Goal: Task Accomplishment & Management: Complete application form

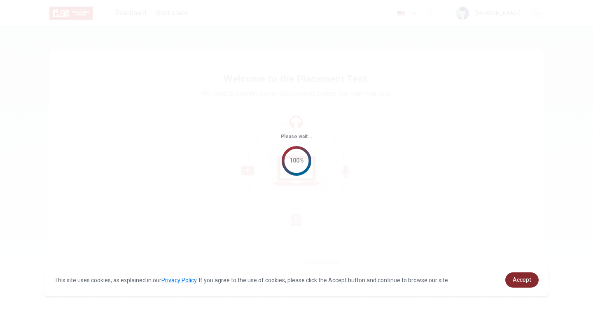
click at [523, 285] on link "Accept" at bounding box center [521, 279] width 33 height 15
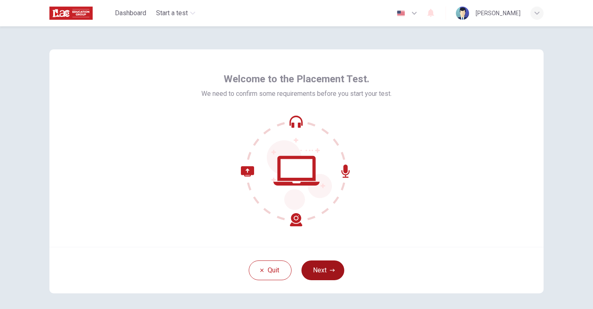
click at [324, 269] on button "Next" at bounding box center [322, 271] width 43 height 20
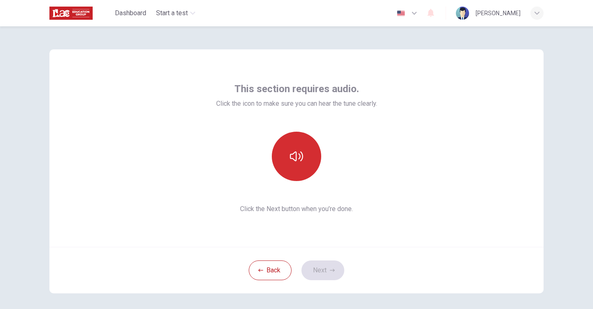
click at [293, 166] on button "button" at bounding box center [296, 156] width 49 height 49
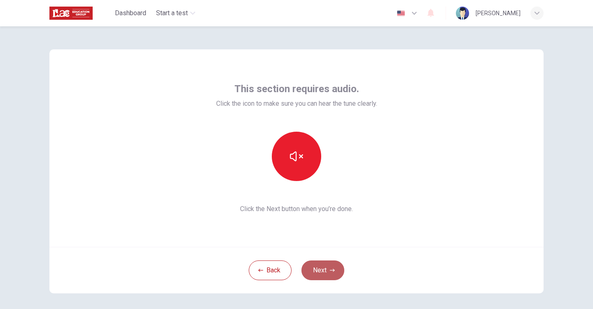
click at [319, 266] on button "Next" at bounding box center [322, 271] width 43 height 20
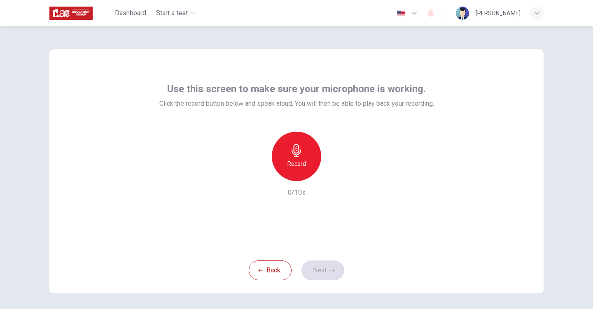
click at [303, 163] on h6 "Record" at bounding box center [296, 164] width 19 height 10
click at [308, 268] on button "Next" at bounding box center [322, 271] width 43 height 20
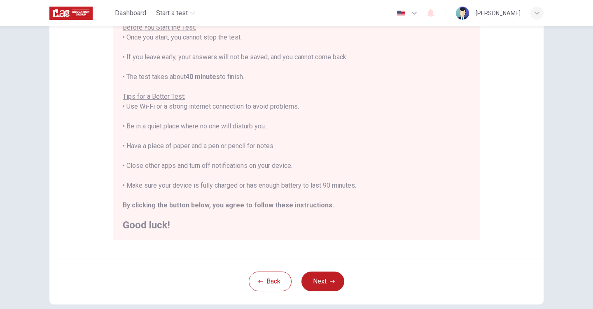
scroll to position [146, 0]
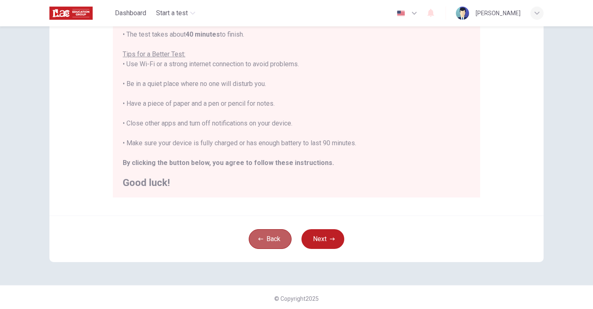
click at [251, 240] on button "Back" at bounding box center [270, 239] width 43 height 20
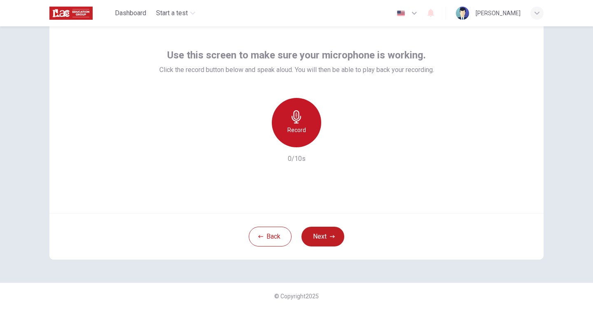
click at [294, 133] on h6 "Record" at bounding box center [296, 130] width 19 height 10
click at [334, 144] on icon "button" at bounding box center [334, 141] width 8 height 8
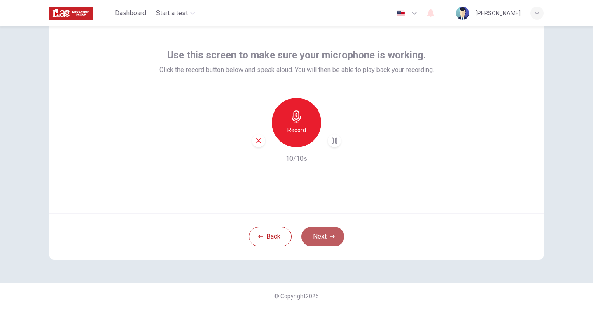
click at [316, 237] on button "Next" at bounding box center [322, 237] width 43 height 20
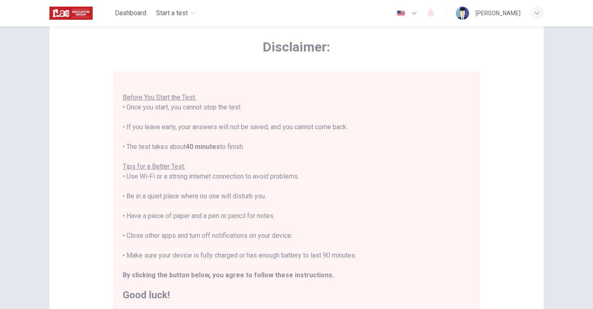
scroll to position [46, 0]
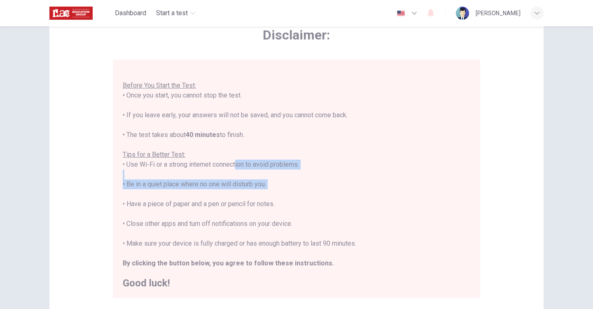
drag, startPoint x: 233, startPoint y: 163, endPoint x: 233, endPoint y: 197, distance: 33.3
click at [233, 197] on div "You are about to start a Placement Test . Before You Start the Test: • Once you…" at bounding box center [296, 174] width 347 height 227
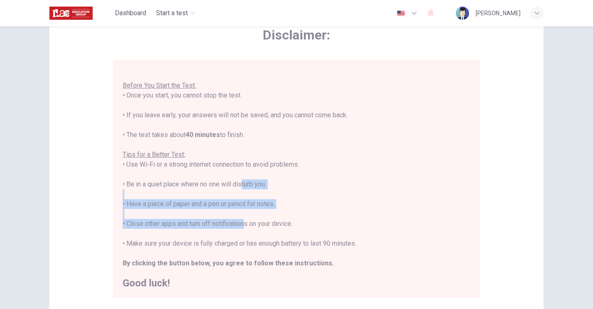
drag, startPoint x: 238, startPoint y: 186, endPoint x: 242, endPoint y: 221, distance: 35.2
click at [242, 221] on div "You are about to start a Placement Test . Before You Start the Test: • Once you…" at bounding box center [296, 174] width 347 height 227
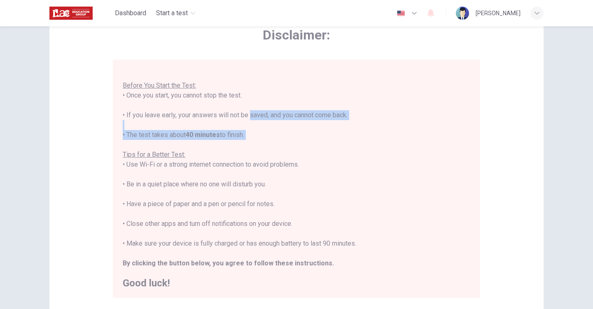
drag, startPoint x: 246, startPoint y: 118, endPoint x: 251, endPoint y: 147, distance: 29.7
click at [251, 147] on div "You are about to start a Placement Test . Before You Start the Test: • Once you…" at bounding box center [296, 174] width 347 height 227
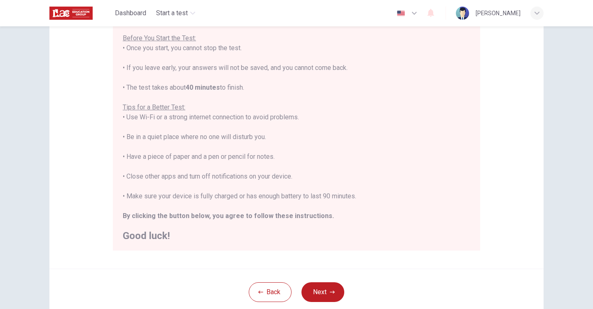
scroll to position [135, 0]
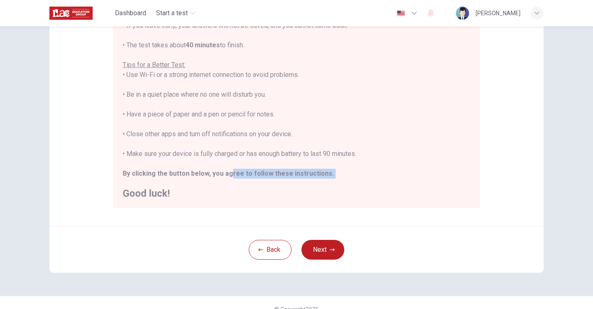
drag, startPoint x: 224, startPoint y: 168, endPoint x: 260, endPoint y: 182, distance: 38.2
click at [260, 182] on div "You are about to start a Placement Test . Before You Start the Test: • Once you…" at bounding box center [296, 84] width 347 height 227
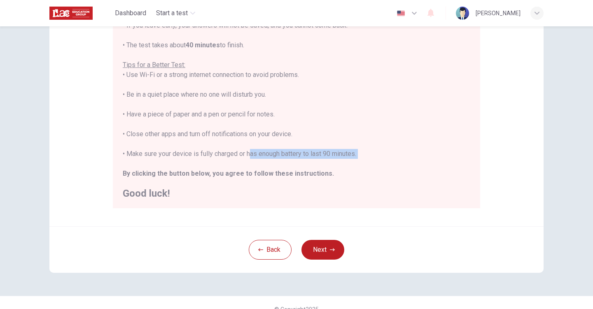
drag, startPoint x: 244, startPoint y: 157, endPoint x: 268, endPoint y: 166, distance: 25.5
click at [268, 166] on div "You are about to start a Placement Test . Before You Start the Test: • Once you…" at bounding box center [296, 84] width 347 height 227
click at [320, 250] on button "Next" at bounding box center [322, 250] width 43 height 20
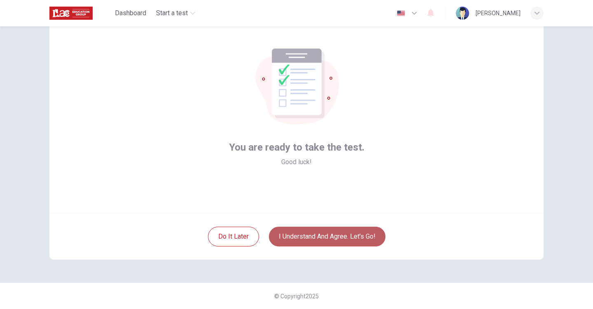
click at [328, 242] on button "I understand and agree. Let’s go!" at bounding box center [327, 237] width 116 height 20
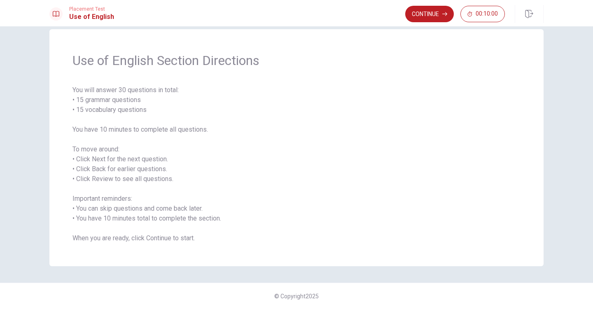
scroll to position [9, 0]
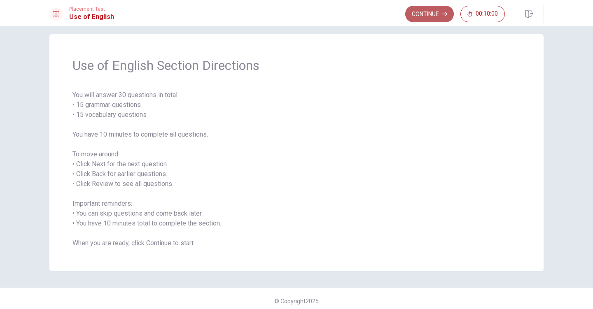
click at [426, 19] on button "Continue" at bounding box center [429, 14] width 49 height 16
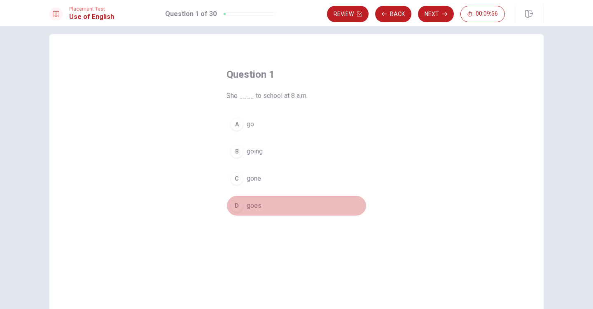
click at [239, 206] on div "D" at bounding box center [236, 205] width 13 height 13
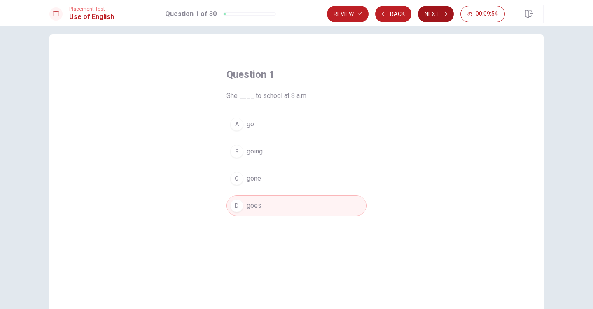
click at [433, 17] on button "Next" at bounding box center [436, 14] width 36 height 16
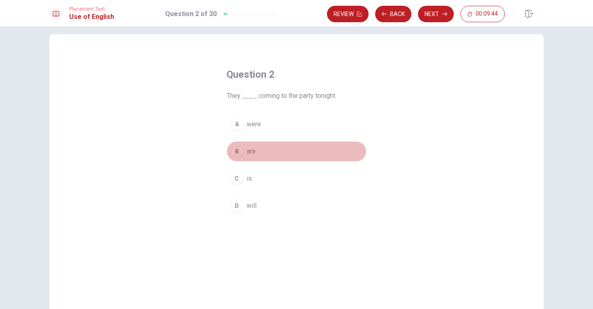
click at [233, 151] on div "B" at bounding box center [236, 151] width 13 height 13
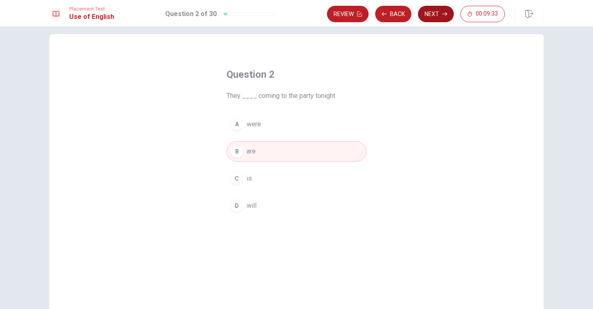
click at [434, 19] on button "Next" at bounding box center [436, 14] width 36 height 16
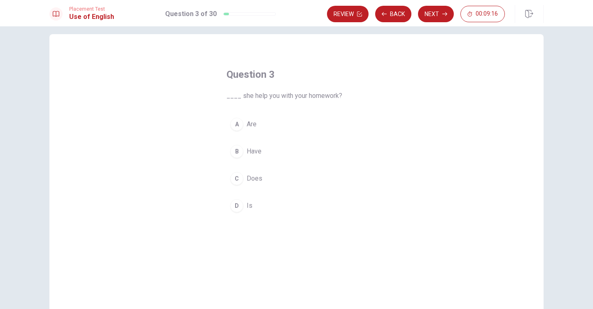
click at [233, 179] on div "C" at bounding box center [236, 178] width 13 height 13
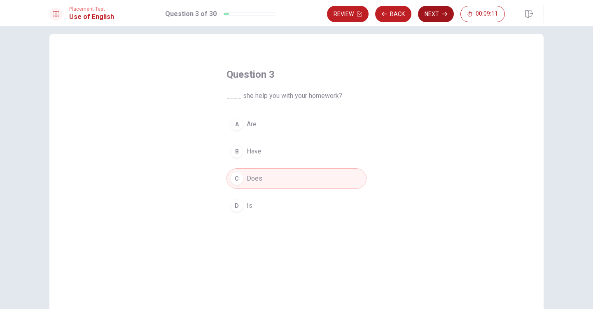
click at [435, 20] on button "Next" at bounding box center [436, 14] width 36 height 16
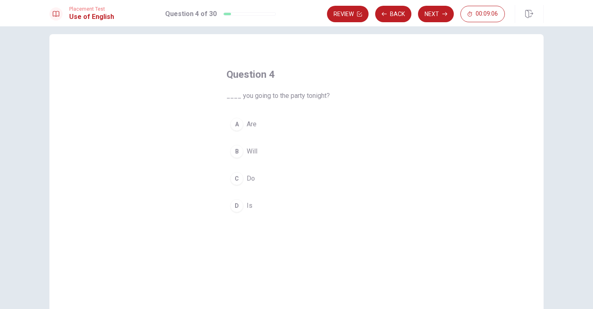
click at [236, 126] on div "A" at bounding box center [236, 124] width 13 height 13
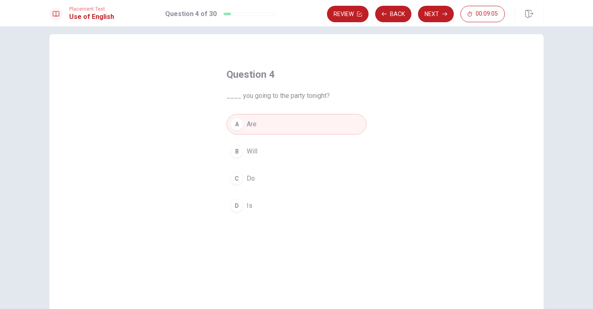
click at [436, 22] on div "Review Back Next 00:09:05" at bounding box center [435, 14] width 216 height 18
click at [437, 19] on button "Next" at bounding box center [436, 14] width 36 height 16
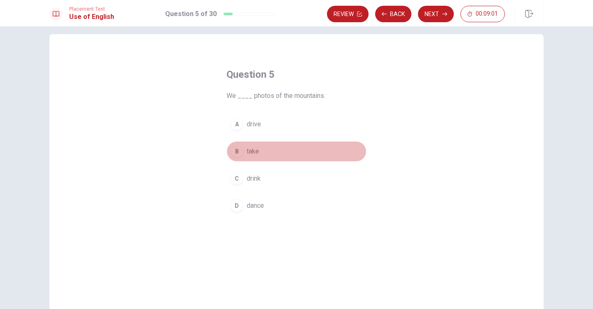
click at [247, 153] on span "take" at bounding box center [253, 152] width 12 height 10
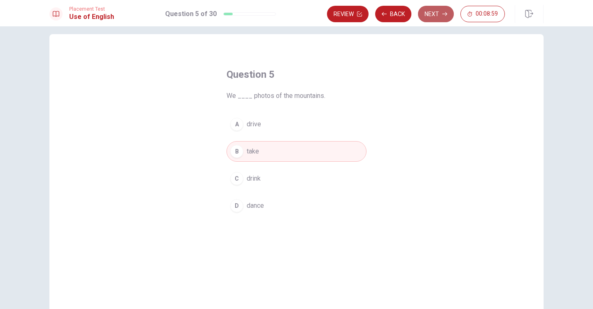
click at [441, 8] on button "Next" at bounding box center [436, 14] width 36 height 16
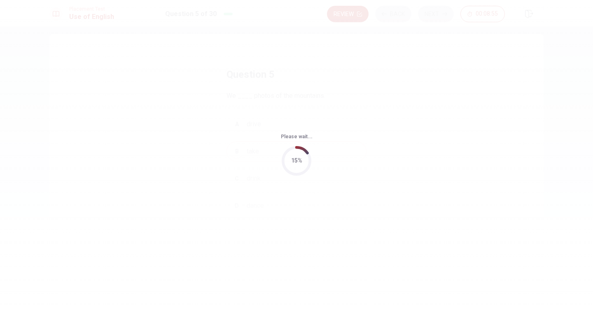
scroll to position [0, 0]
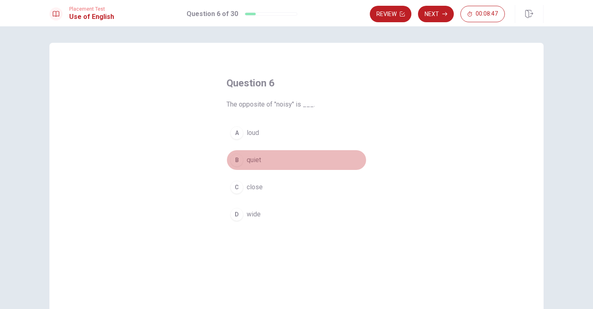
click at [237, 158] on div "B" at bounding box center [236, 160] width 13 height 13
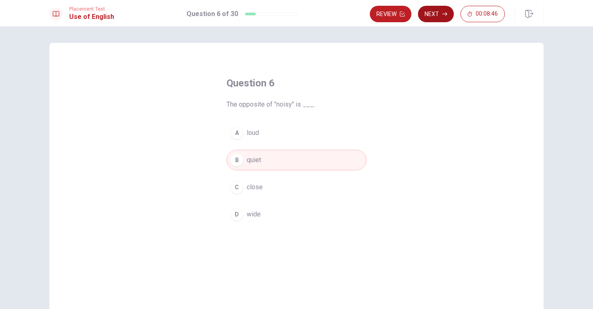
click at [446, 12] on icon "button" at bounding box center [444, 14] width 5 height 5
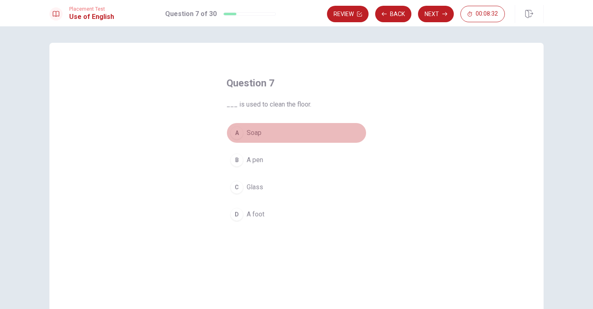
click at [235, 135] on div "A" at bounding box center [236, 132] width 13 height 13
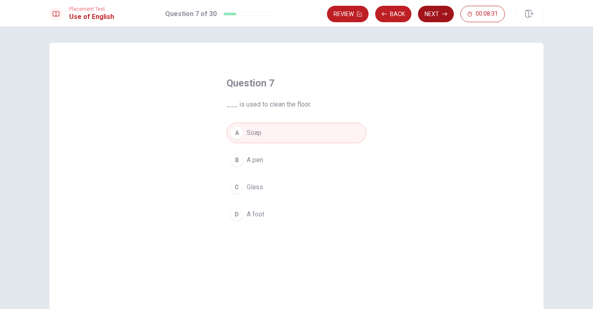
click at [439, 17] on button "Next" at bounding box center [436, 14] width 36 height 16
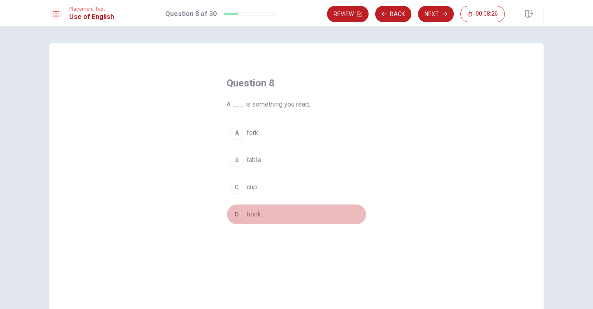
click at [242, 213] on button "D book" at bounding box center [296, 214] width 140 height 21
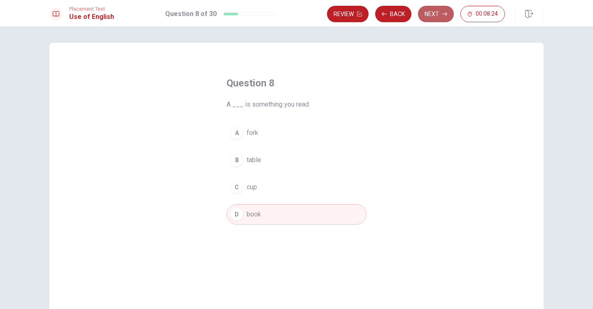
click at [426, 16] on button "Next" at bounding box center [436, 14] width 36 height 16
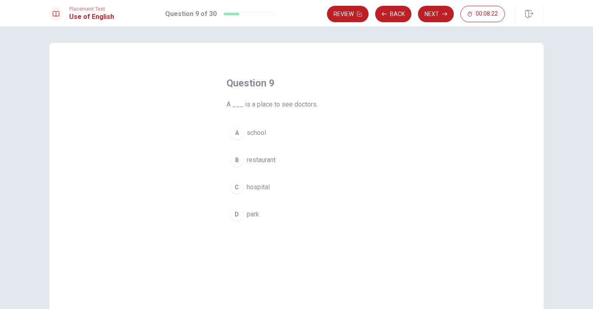
click at [264, 191] on span "hospital" at bounding box center [258, 187] width 23 height 10
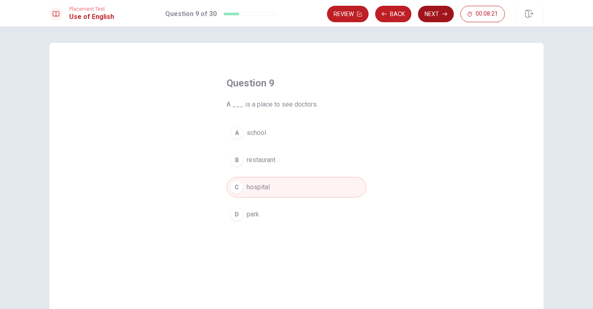
click at [423, 13] on button "Next" at bounding box center [436, 14] width 36 height 16
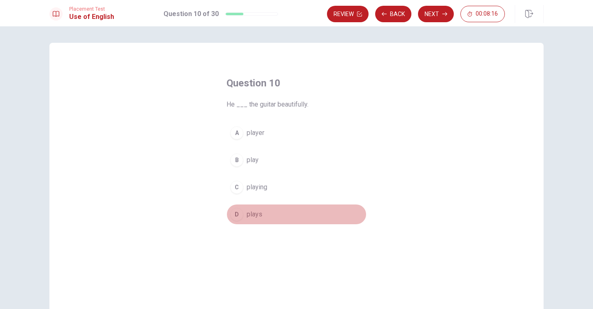
click at [251, 215] on span "plays" at bounding box center [255, 214] width 16 height 10
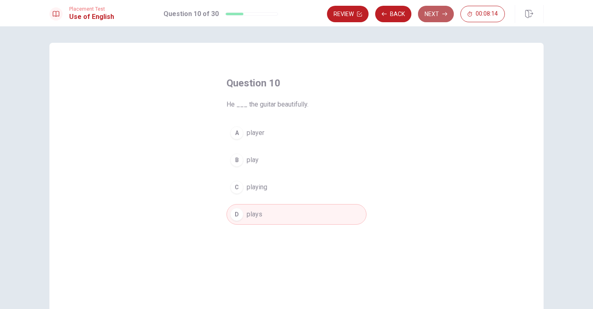
click at [435, 14] on button "Next" at bounding box center [436, 14] width 36 height 16
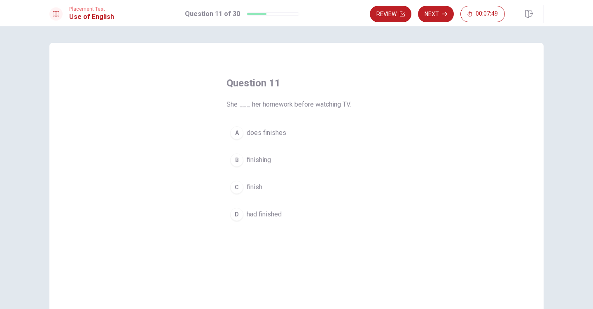
click at [255, 212] on span "had finished" at bounding box center [264, 214] width 35 height 10
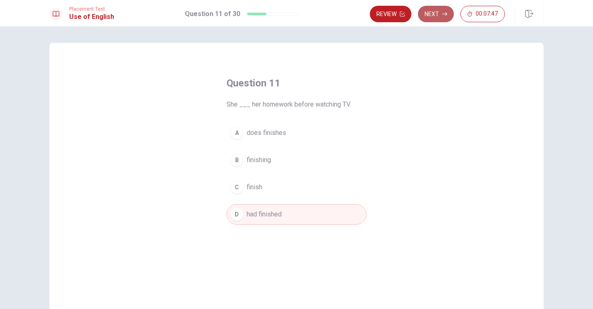
click at [445, 19] on button "Next" at bounding box center [436, 14] width 36 height 16
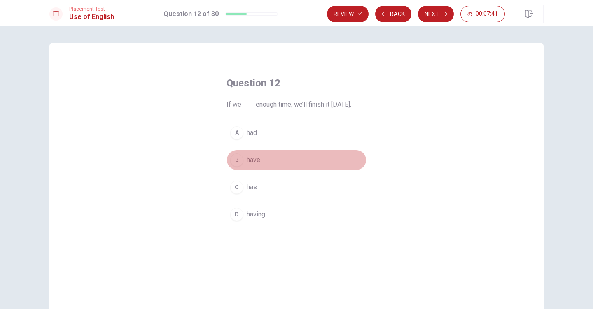
click at [249, 159] on span "have" at bounding box center [254, 160] width 14 height 10
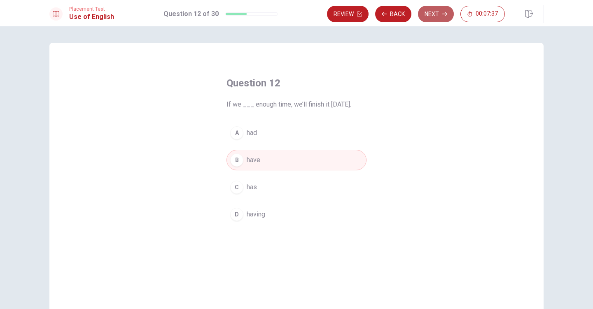
click at [422, 14] on button "Next" at bounding box center [436, 14] width 36 height 16
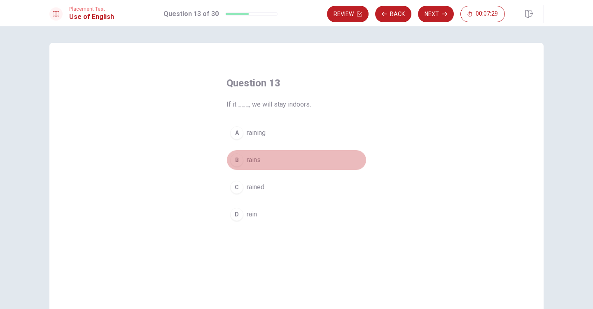
click at [251, 161] on span "rains" at bounding box center [254, 160] width 14 height 10
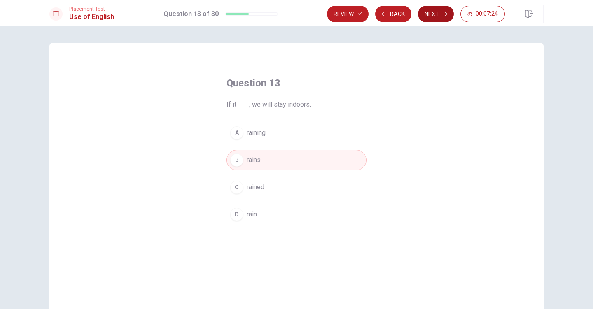
click at [430, 19] on button "Next" at bounding box center [436, 14] width 36 height 16
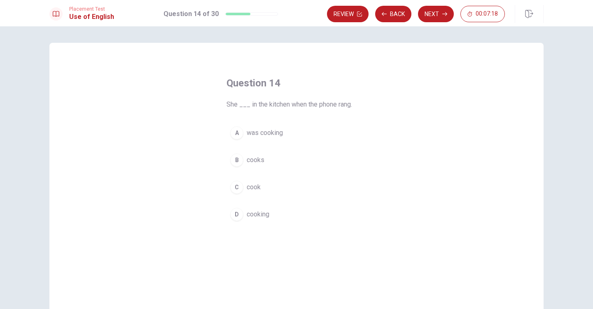
click at [265, 137] on span "was cooking" at bounding box center [265, 133] width 36 height 10
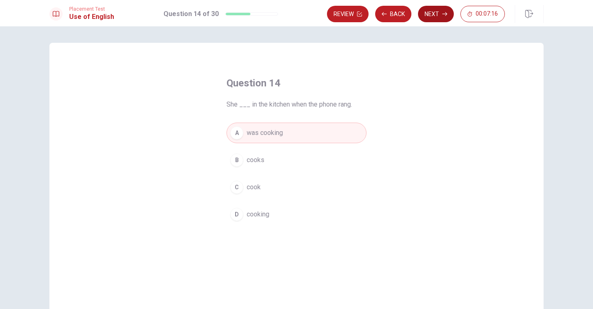
click at [439, 16] on button "Next" at bounding box center [436, 14] width 36 height 16
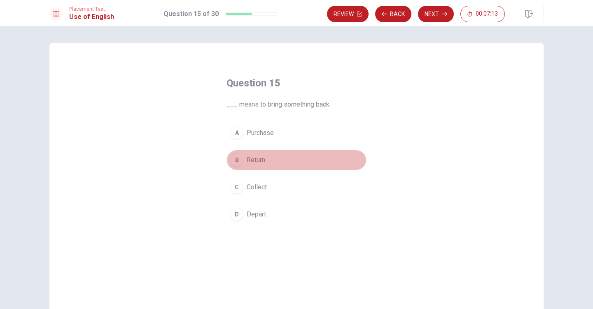
click at [256, 164] on span "Return" at bounding box center [256, 160] width 19 height 10
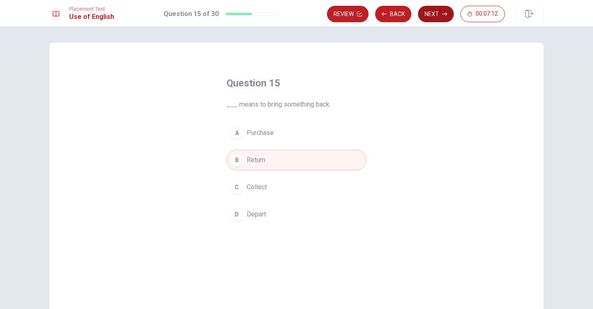
click at [434, 16] on button "Next" at bounding box center [436, 14] width 36 height 16
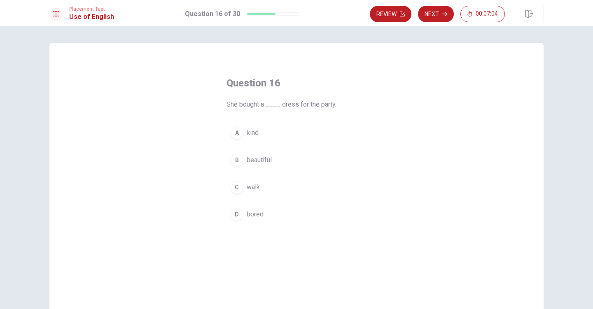
click at [261, 163] on span "beautiful" at bounding box center [259, 160] width 25 height 10
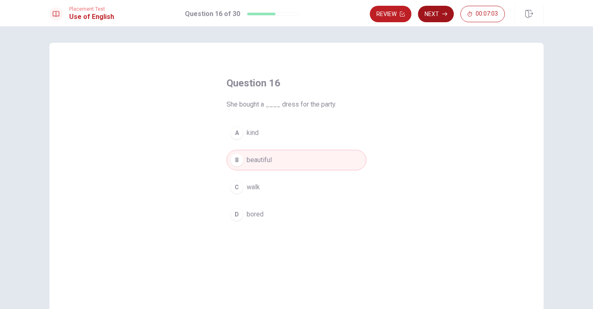
click at [430, 20] on button "Next" at bounding box center [436, 14] width 36 height 16
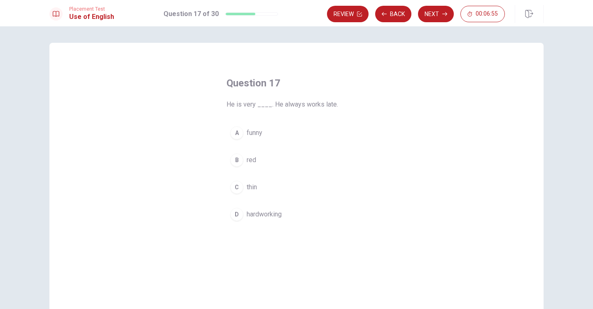
click at [249, 211] on span "hardworking" at bounding box center [264, 214] width 35 height 10
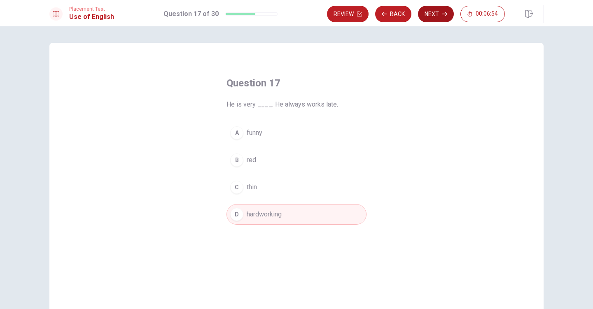
click at [429, 17] on button "Next" at bounding box center [436, 14] width 36 height 16
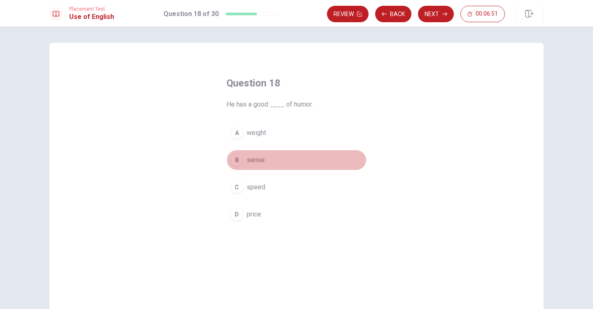
click at [262, 159] on button "B sense" at bounding box center [296, 160] width 140 height 21
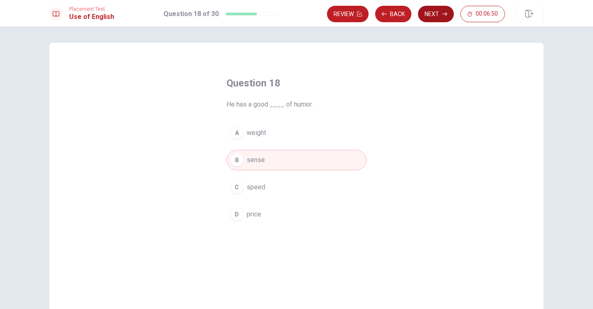
click at [435, 20] on button "Next" at bounding box center [436, 14] width 36 height 16
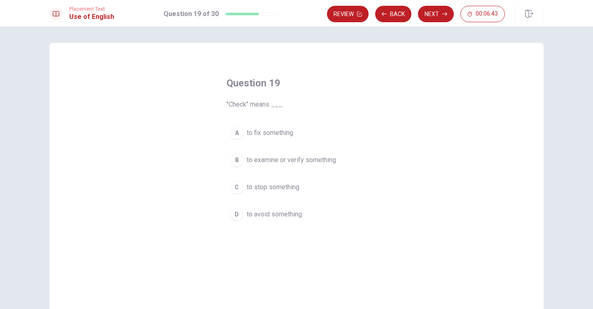
click at [268, 165] on button "B to examine or verify something" at bounding box center [296, 160] width 140 height 21
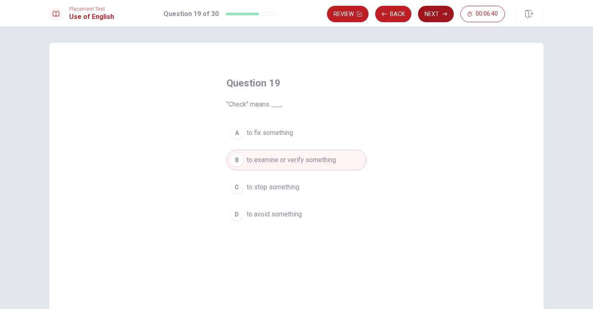
click at [439, 16] on button "Next" at bounding box center [436, 14] width 36 height 16
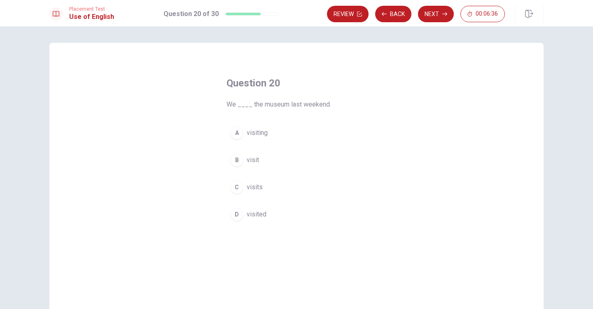
click at [254, 208] on button "D visited" at bounding box center [296, 214] width 140 height 21
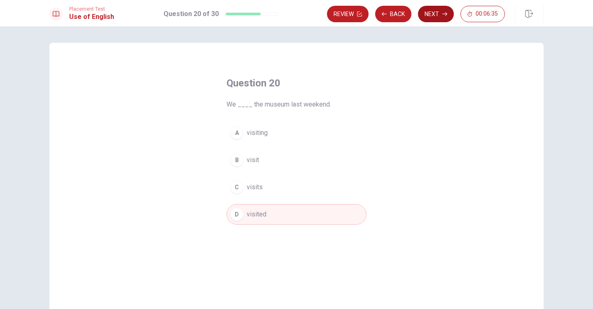
click at [426, 14] on button "Next" at bounding box center [436, 14] width 36 height 16
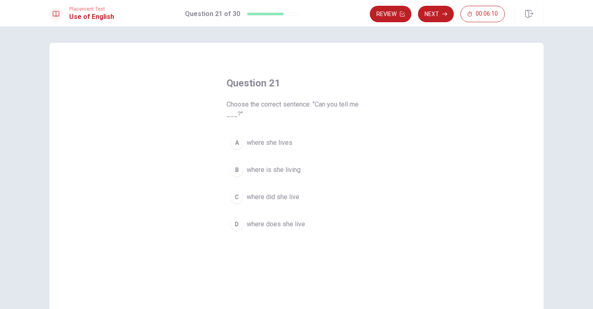
click at [263, 144] on span "where she lives" at bounding box center [270, 143] width 46 height 10
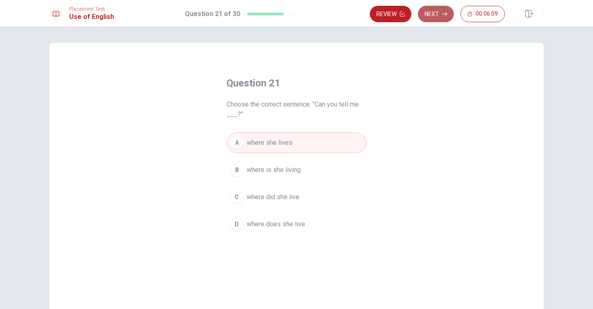
click at [445, 10] on button "Next" at bounding box center [436, 14] width 36 height 16
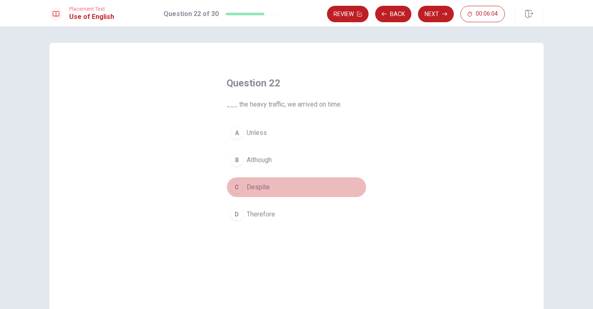
click at [261, 185] on span "Despite" at bounding box center [258, 187] width 23 height 10
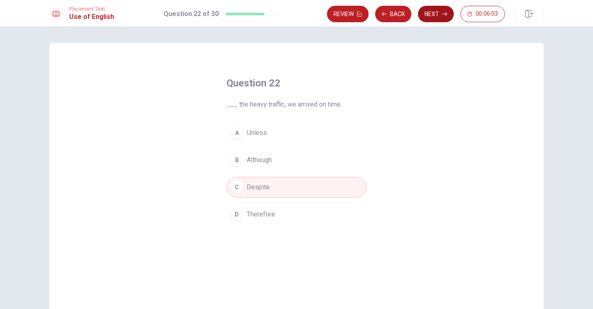
click at [440, 15] on button "Next" at bounding box center [436, 14] width 36 height 16
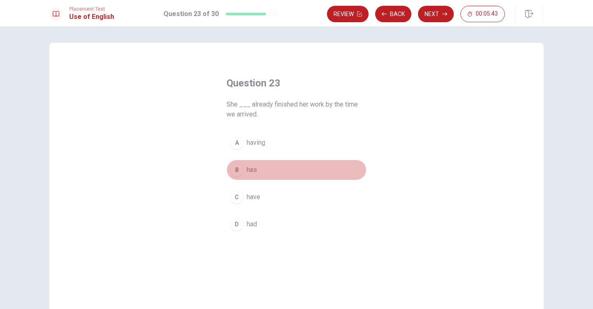
click at [247, 165] on span "has" at bounding box center [252, 170] width 10 height 10
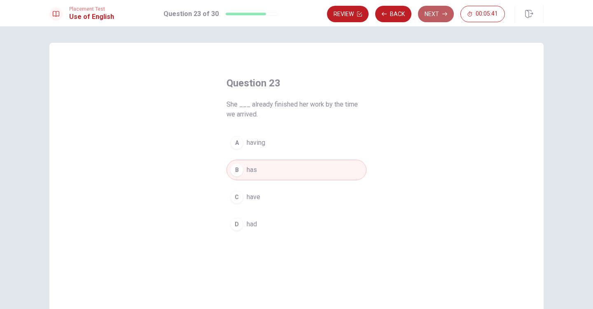
click at [433, 19] on button "Next" at bounding box center [436, 14] width 36 height 16
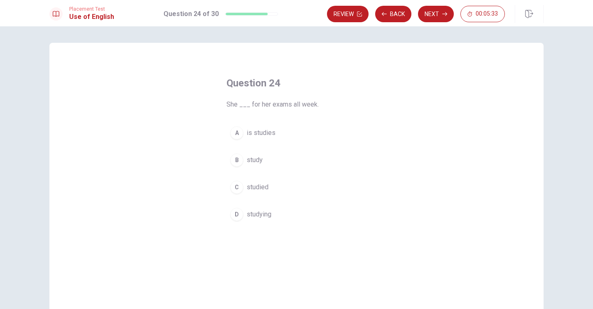
click at [258, 184] on span "studied" at bounding box center [258, 187] width 22 height 10
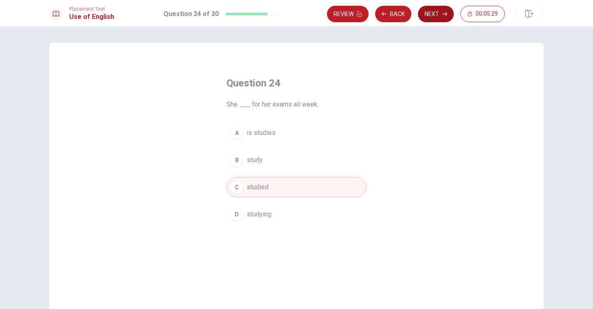
click at [433, 21] on button "Next" at bounding box center [436, 14] width 36 height 16
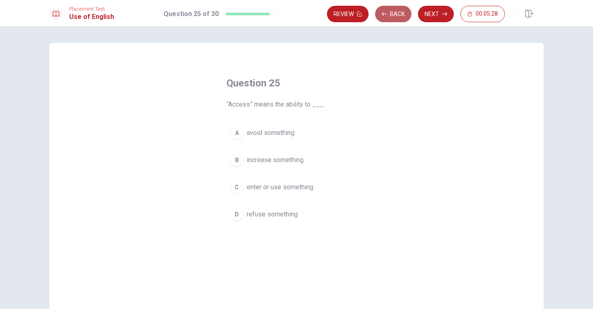
click at [398, 17] on button "Back" at bounding box center [393, 14] width 36 height 16
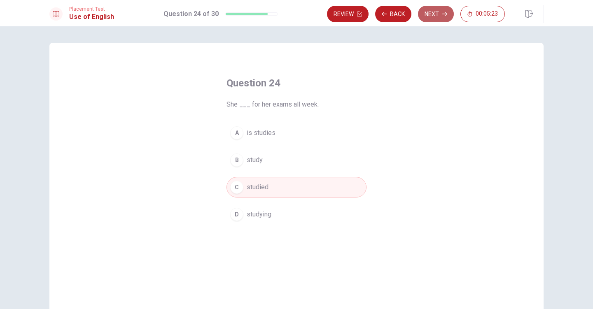
click at [439, 10] on button "Next" at bounding box center [436, 14] width 36 height 16
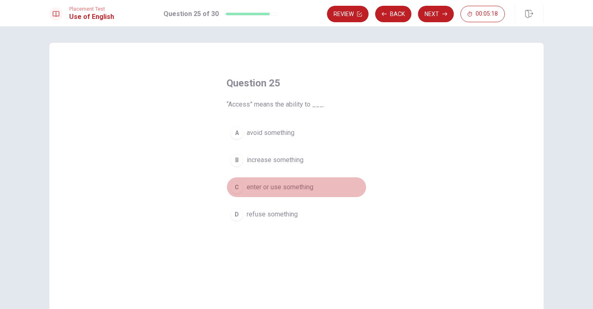
click at [272, 188] on span "enter or use something" at bounding box center [280, 187] width 67 height 10
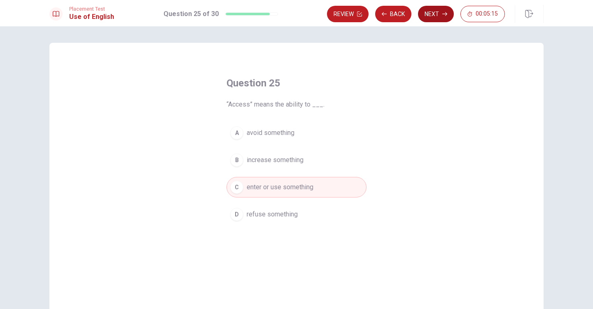
click at [435, 12] on button "Next" at bounding box center [436, 14] width 36 height 16
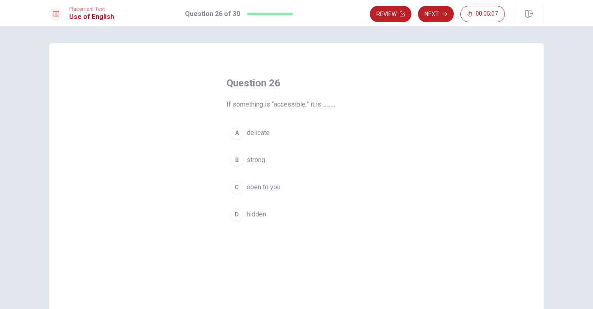
click at [263, 189] on span "open to you" at bounding box center [264, 187] width 34 height 10
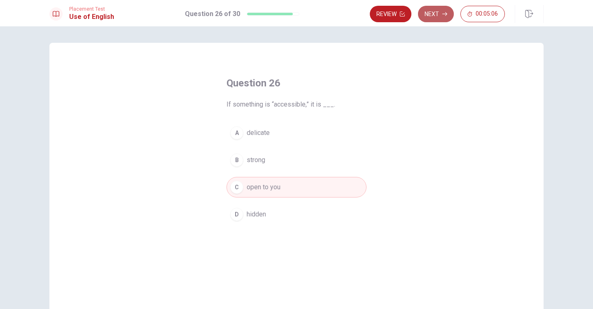
click at [442, 17] on button "Next" at bounding box center [436, 14] width 36 height 16
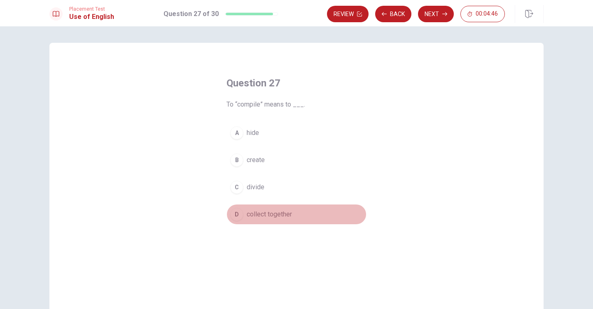
click at [253, 217] on span "collect together" at bounding box center [269, 214] width 45 height 10
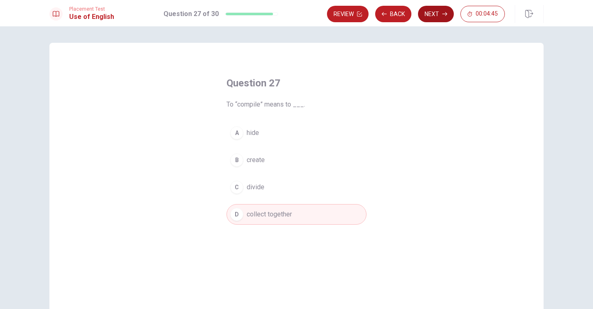
click at [434, 16] on button "Next" at bounding box center [436, 14] width 36 height 16
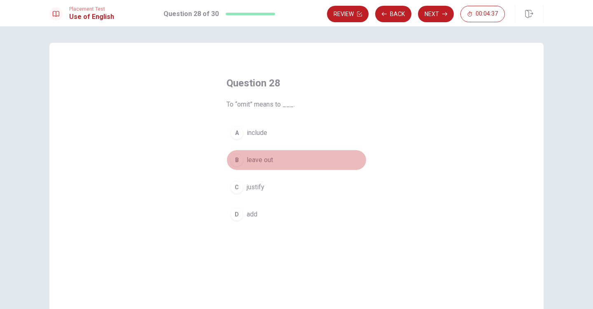
click at [257, 160] on span "leave out" at bounding box center [260, 160] width 26 height 10
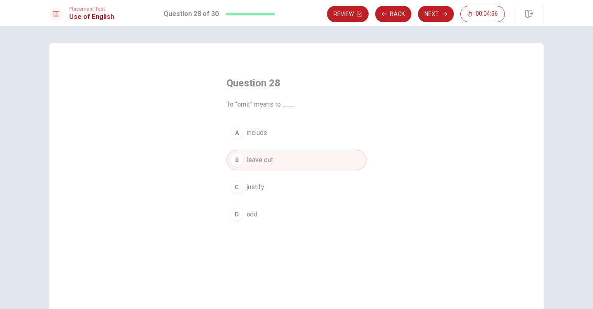
click at [439, 15] on button "Next" at bounding box center [436, 14] width 36 height 16
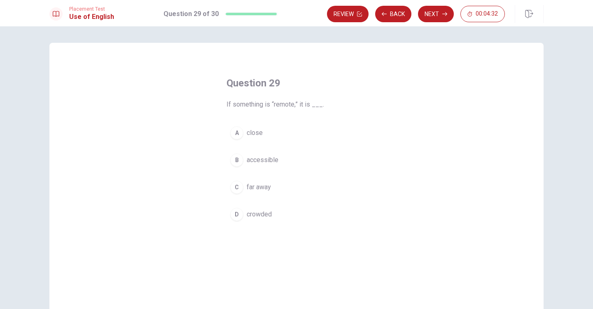
click at [263, 187] on span "far away" at bounding box center [259, 187] width 24 height 10
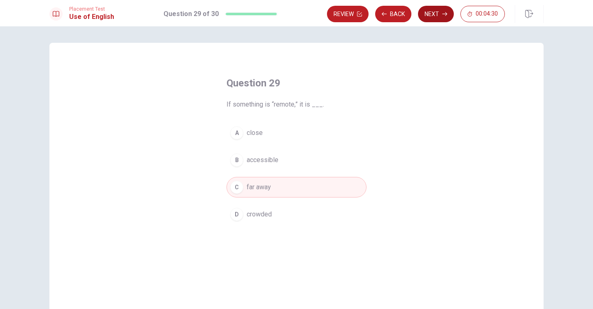
click at [437, 17] on button "Next" at bounding box center [436, 14] width 36 height 16
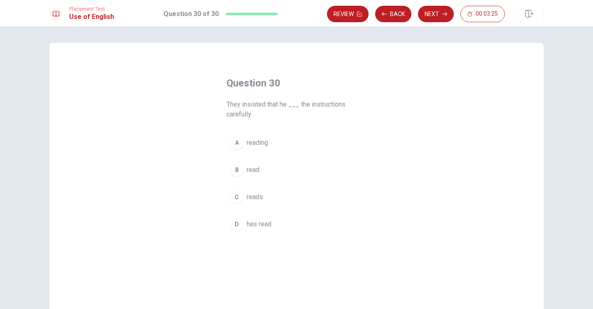
click at [251, 172] on span "read" at bounding box center [253, 170] width 13 height 10
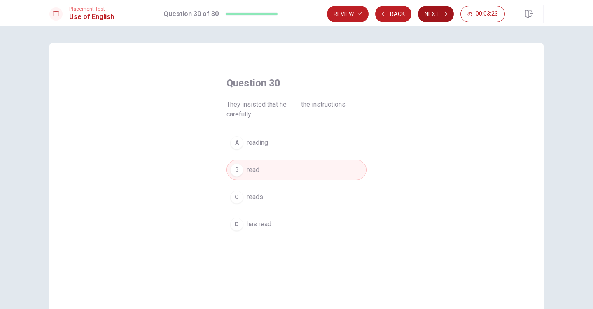
click at [434, 17] on button "Next" at bounding box center [436, 14] width 36 height 16
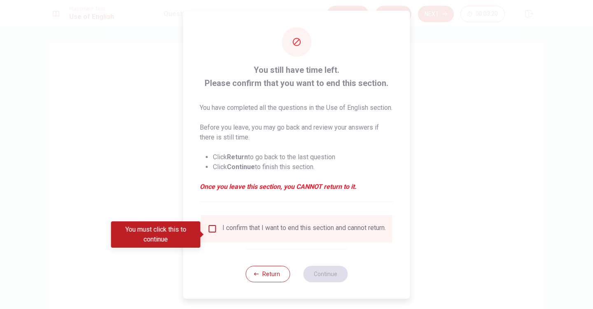
drag, startPoint x: 315, startPoint y: 83, endPoint x: 340, endPoint y: 119, distance: 44.1
click at [340, 119] on div "You still have time left. Please confirm that you want to end this section. You…" at bounding box center [297, 132] width 194 height 139
drag, startPoint x: 336, startPoint y: 105, endPoint x: 323, endPoint y: 163, distance: 58.7
click at [323, 163] on span "You have completed all the questions in the Use of English section. Before you …" at bounding box center [297, 147] width 194 height 89
click at [323, 162] on li "Click Return to go back to the last question" at bounding box center [303, 157] width 181 height 10
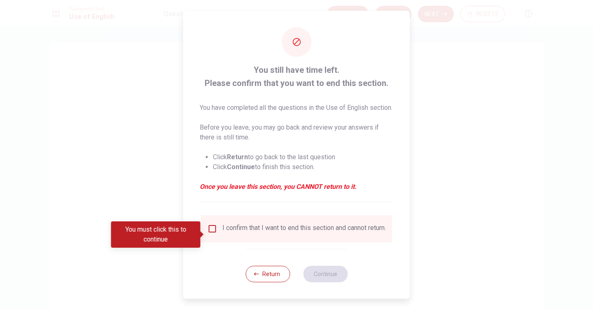
click at [213, 234] on input "You must click this to continue" at bounding box center [212, 229] width 10 height 10
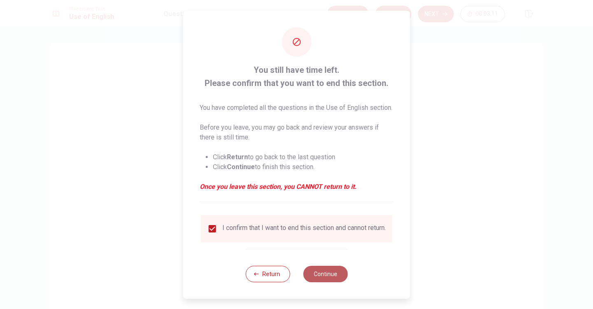
click at [328, 282] on button "Continue" at bounding box center [325, 274] width 44 height 16
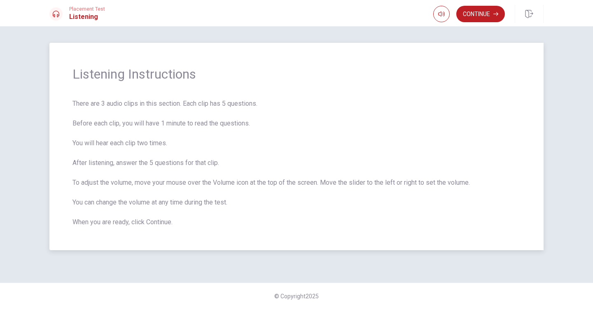
drag, startPoint x: 205, startPoint y: 108, endPoint x: 205, endPoint y: 132, distance: 24.3
click at [205, 132] on span "There are 3 audio clips in this section. Each clip has 5 questions. Before each…" at bounding box center [296, 163] width 448 height 128
drag, startPoint x: 153, startPoint y: 141, endPoint x: 167, endPoint y: 162, distance: 25.5
click at [167, 162] on span "There are 3 audio clips in this section. Each clip has 5 questions. Before each…" at bounding box center [296, 163] width 448 height 128
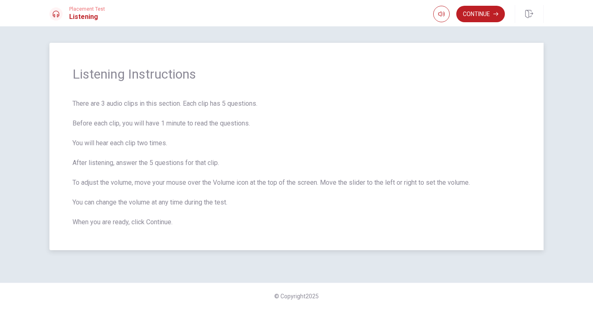
click at [167, 162] on span "There are 3 audio clips in this section. Each clip has 5 questions. Before each…" at bounding box center [296, 163] width 448 height 128
drag, startPoint x: 133, startPoint y: 145, endPoint x: 160, endPoint y: 154, distance: 27.9
click at [160, 154] on span "There are 3 audio clips in this section. Each clip has 5 questions. Before each…" at bounding box center [296, 163] width 448 height 128
click at [434, 14] on button "button" at bounding box center [441, 14] width 16 height 16
click at [210, 185] on span "There are 3 audio clips in this section. Each clip has 5 questions. Before each…" at bounding box center [296, 163] width 448 height 128
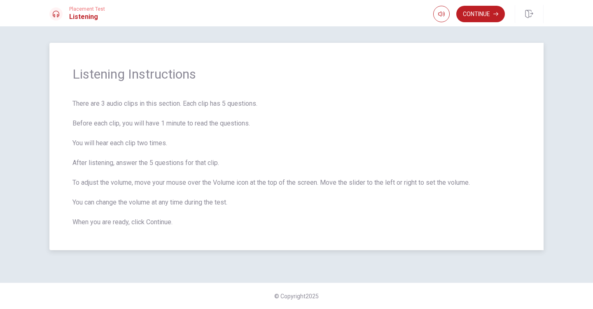
drag, startPoint x: 184, startPoint y: 204, endPoint x: 205, endPoint y: 179, distance: 32.4
click at [205, 179] on span "There are 3 audio clips in this section. Each clip has 5 questions. Before each…" at bounding box center [296, 163] width 448 height 128
drag, startPoint x: 205, startPoint y: 179, endPoint x: 243, endPoint y: 189, distance: 39.1
click at [243, 189] on span "There are 3 audio clips in this section. Each clip has 5 questions. Before each…" at bounding box center [296, 163] width 448 height 128
drag, startPoint x: 245, startPoint y: 184, endPoint x: 269, endPoint y: 193, distance: 25.5
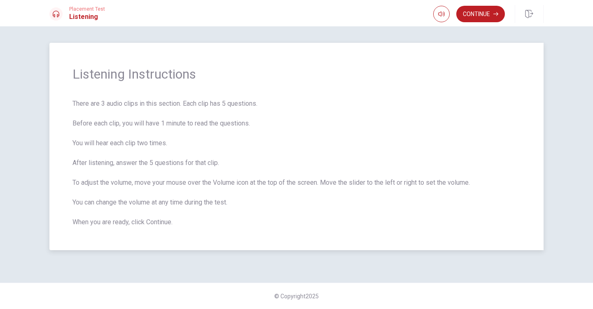
click at [269, 193] on span "There are 3 audio clips in this section. Each clip has 5 questions. Before each…" at bounding box center [296, 163] width 448 height 128
drag, startPoint x: 272, startPoint y: 182, endPoint x: 268, endPoint y: 187, distance: 7.1
click at [271, 186] on span "There are 3 audio clips in this section. Each clip has 5 questions. Before each…" at bounding box center [296, 163] width 448 height 128
click at [176, 168] on span "There are 3 audio clips in this section. Each clip has 5 questions. Before each…" at bounding box center [296, 163] width 448 height 128
click at [475, 13] on button "Continue" at bounding box center [480, 14] width 49 height 16
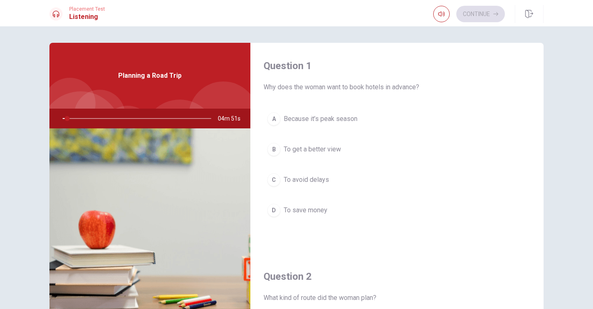
drag, startPoint x: 328, startPoint y: 87, endPoint x: 355, endPoint y: 91, distance: 26.5
click at [355, 91] on span "Why does the woman want to book hotels in advance?" at bounding box center [396, 87] width 267 height 10
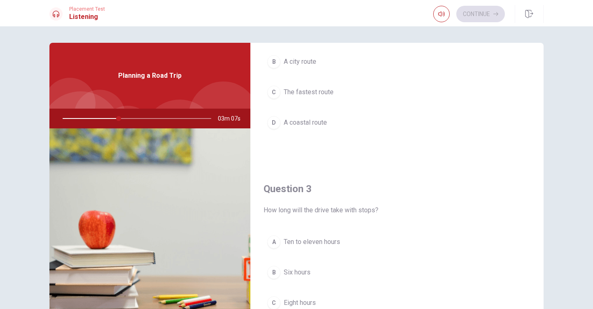
scroll to position [303, 0]
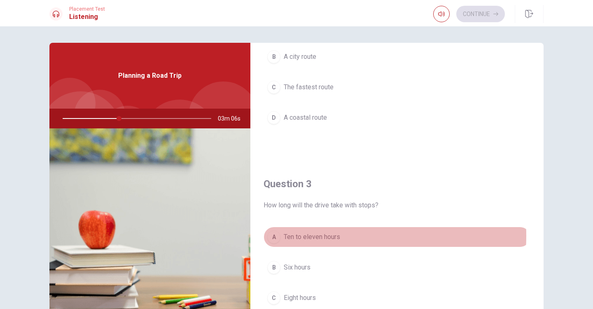
click at [309, 236] on span "Ten to eleven hours" at bounding box center [312, 237] width 56 height 10
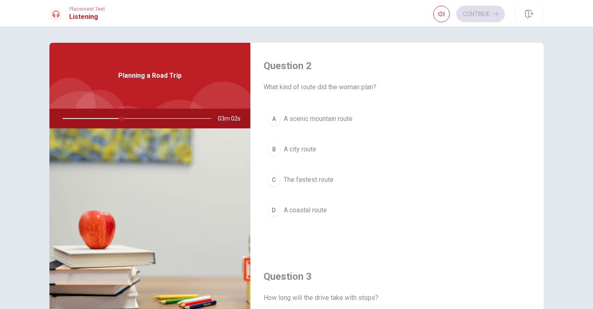
scroll to position [0, 0]
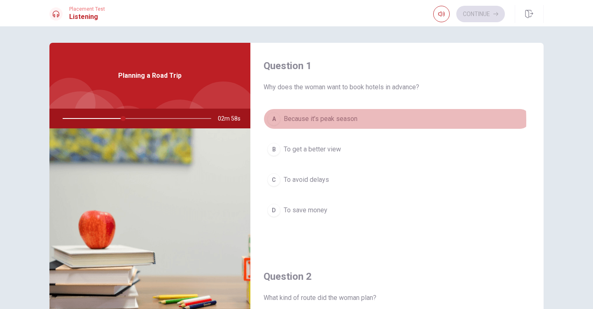
click at [332, 121] on span "Because it’s peak season" at bounding box center [321, 119] width 74 height 10
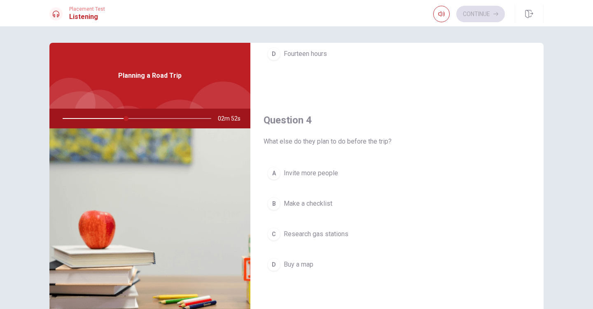
scroll to position [583, 0]
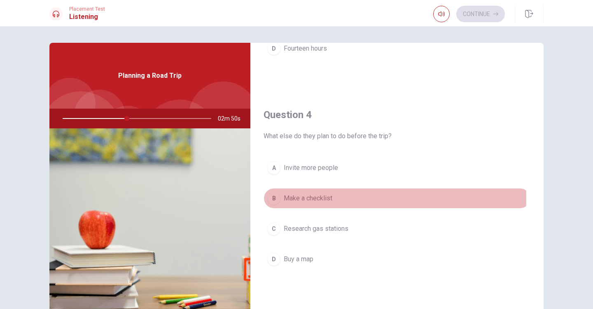
click at [314, 199] on span "Make a checklist" at bounding box center [308, 198] width 49 height 10
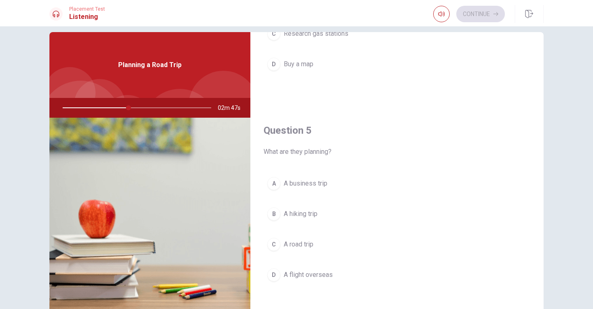
scroll to position [16, 0]
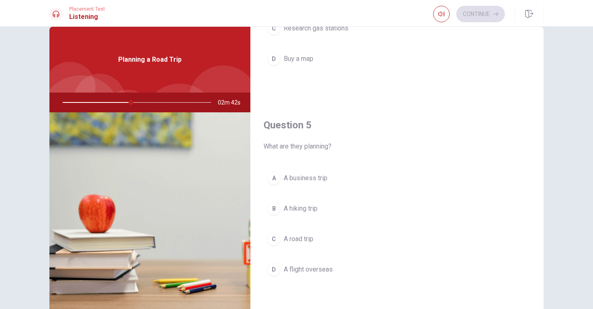
click at [297, 240] on span "A road trip" at bounding box center [299, 239] width 30 height 10
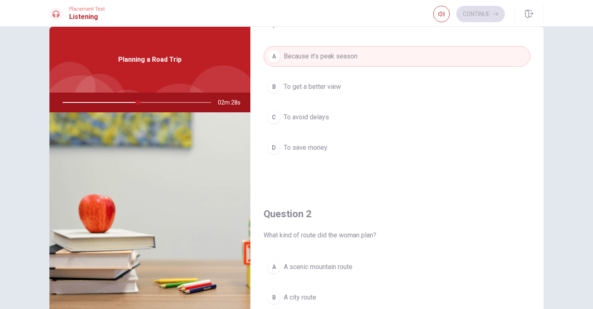
scroll to position [221, 0]
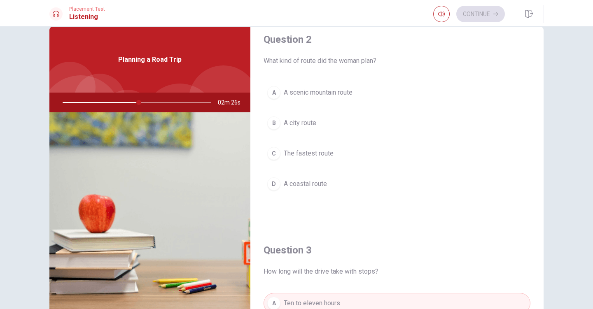
click at [337, 95] on span "A scenic mountain route" at bounding box center [318, 93] width 69 height 10
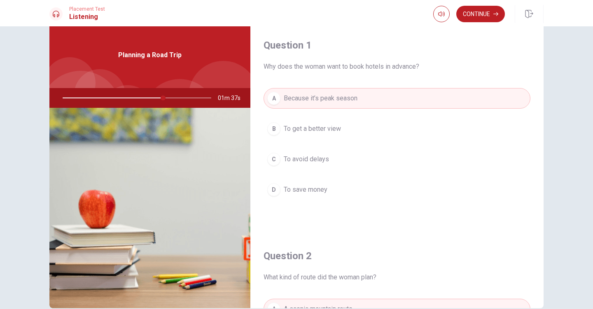
scroll to position [10, 0]
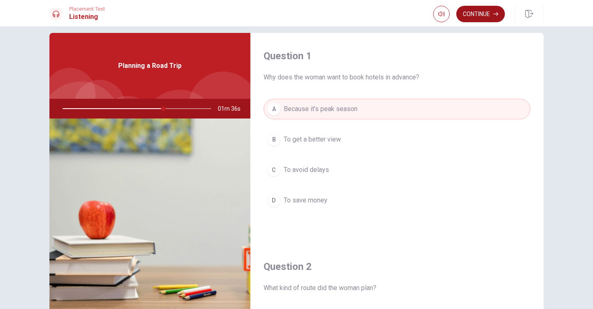
click at [477, 18] on button "Continue" at bounding box center [480, 14] width 49 height 16
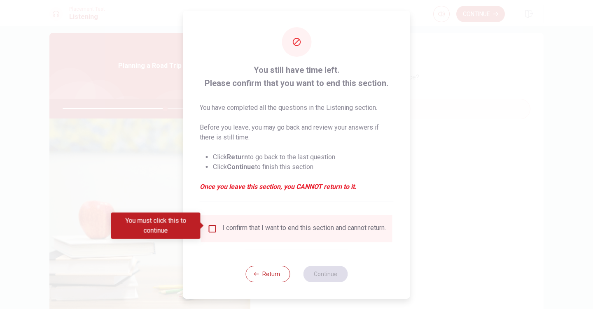
click at [216, 226] on div "I confirm that I want to end this section and cannot return." at bounding box center [296, 229] width 178 height 10
click at [211, 225] on input "You must click this to continue" at bounding box center [212, 229] width 10 height 10
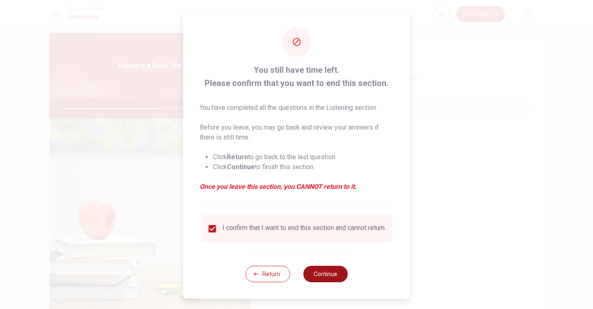
click at [330, 274] on button "Continue" at bounding box center [325, 274] width 44 height 16
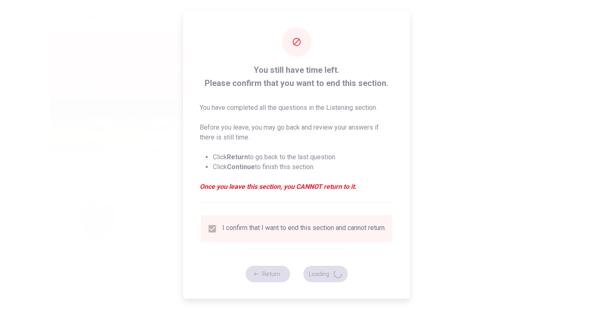
type input "71"
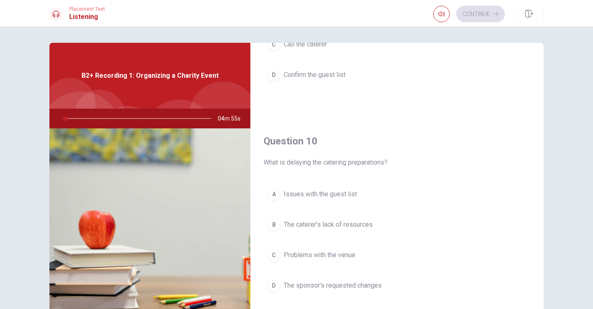
scroll to position [63, 0]
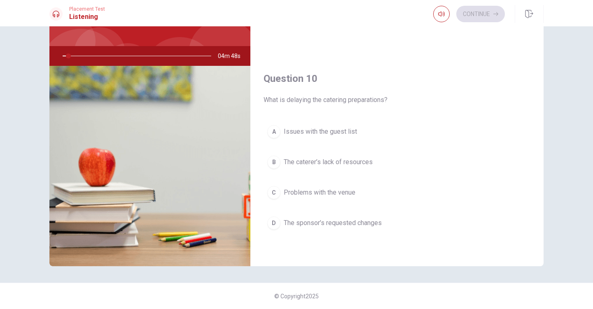
drag, startPoint x: 331, startPoint y: 102, endPoint x: 350, endPoint y: 102, distance: 18.5
click at [350, 102] on span "What is delaying the catering preparations?" at bounding box center [396, 100] width 267 height 10
click at [351, 102] on span "What is delaying the catering preparations?" at bounding box center [396, 100] width 267 height 10
click at [358, 224] on span "The sponsor’s requested changes" at bounding box center [333, 223] width 98 height 10
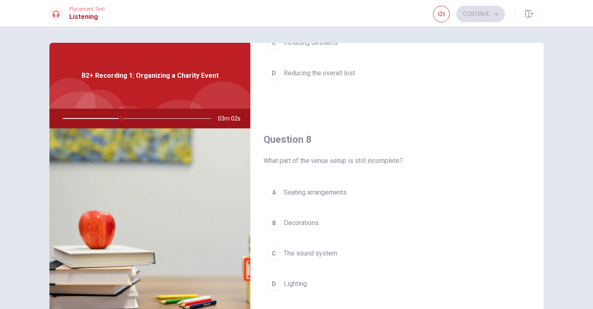
scroll to position [358, 0]
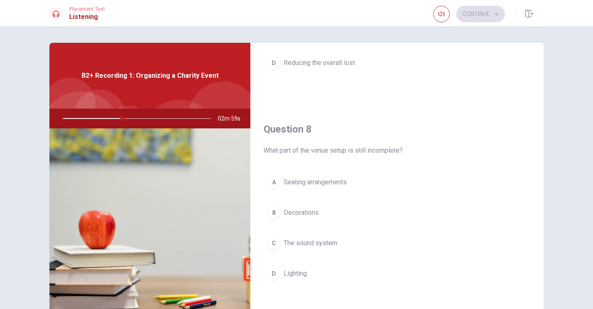
click at [320, 243] on span "The sound system" at bounding box center [311, 243] width 54 height 10
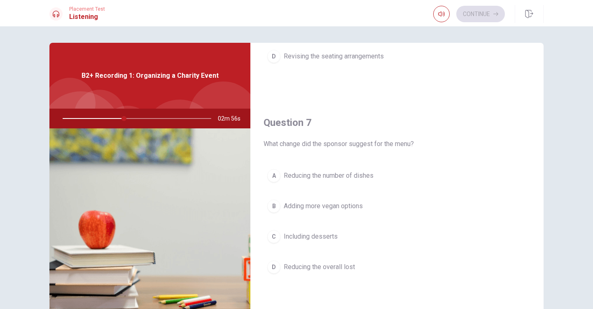
scroll to position [0, 0]
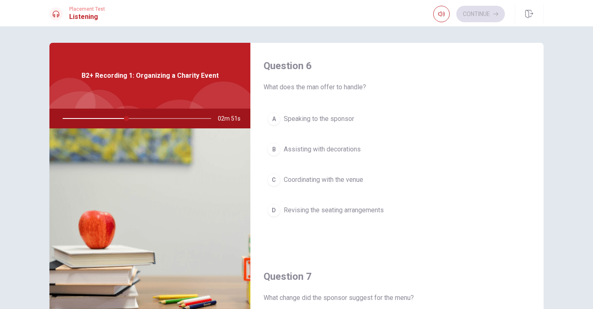
click at [326, 183] on span "Coordinating with the venue" at bounding box center [323, 180] width 79 height 10
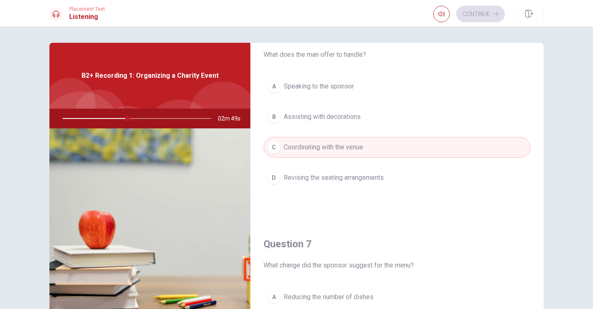
scroll to position [165, 0]
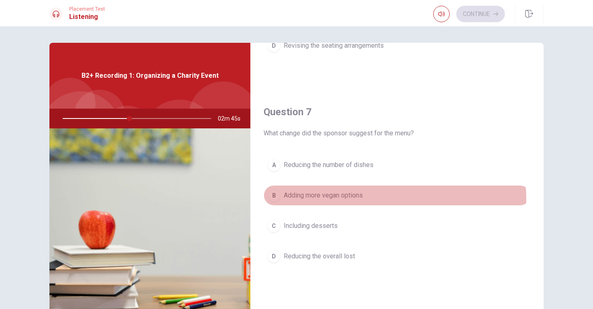
click at [342, 200] on span "Adding more vegan options" at bounding box center [323, 196] width 79 height 10
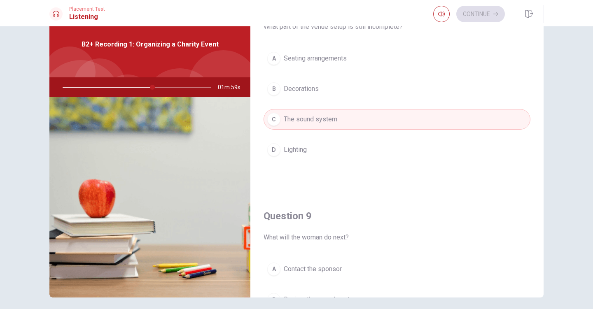
scroll to position [552, 0]
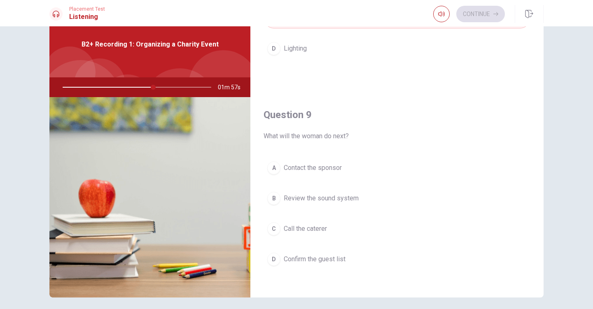
click at [355, 198] on span "Review the sound system" at bounding box center [321, 198] width 75 height 10
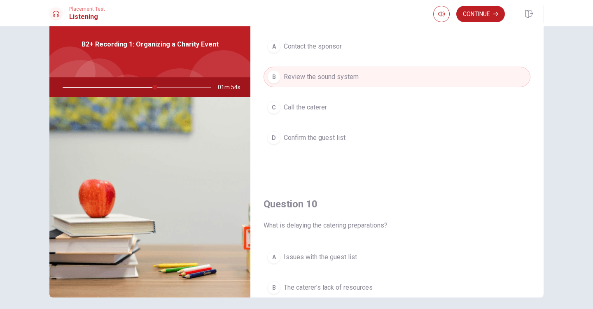
scroll to position [584, 0]
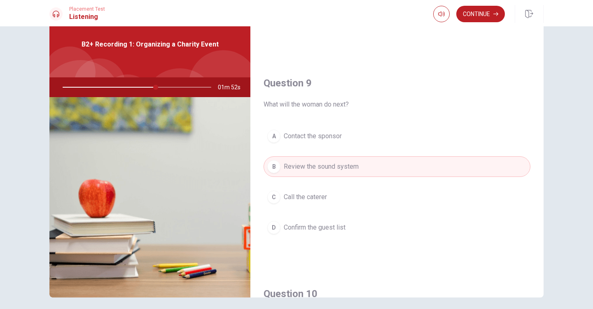
click at [313, 197] on span "Call the caterer" at bounding box center [305, 197] width 43 height 10
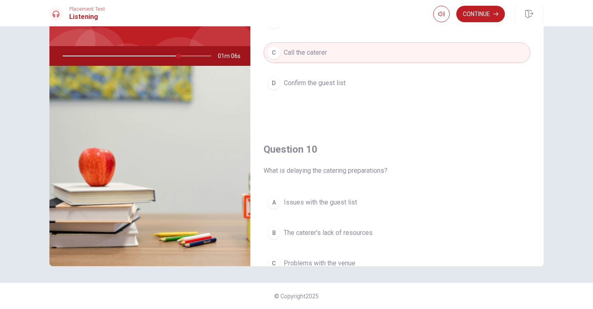
scroll to position [528, 0]
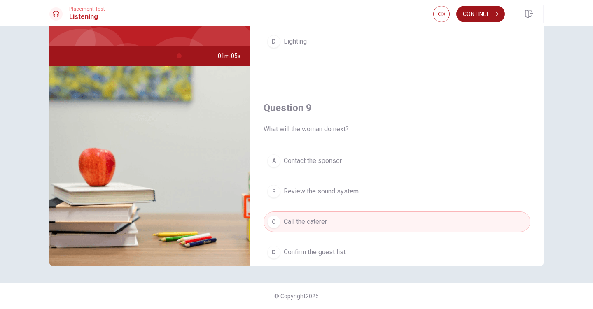
click at [468, 17] on button "Continue" at bounding box center [480, 14] width 49 height 16
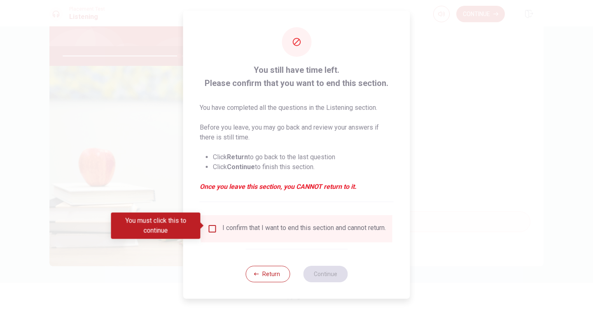
click at [262, 227] on div "I confirm that I want to end this section and cannot return." at bounding box center [303, 229] width 163 height 10
click at [222, 229] on div "I confirm that I want to end this section and cannot return." at bounding box center [303, 229] width 163 height 10
click at [216, 227] on div "I confirm that I want to end this section and cannot return." at bounding box center [296, 229] width 178 height 10
click at [213, 228] on input "You must click this to continue" at bounding box center [212, 229] width 10 height 10
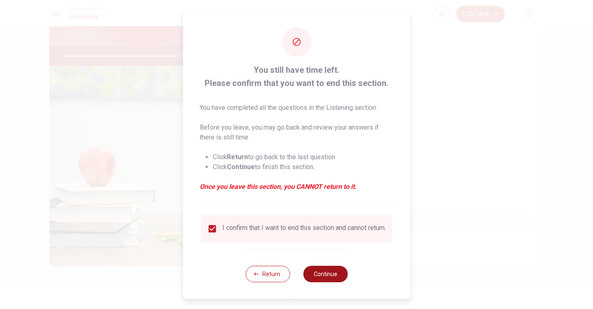
click at [319, 274] on button "Continue" at bounding box center [325, 274] width 44 height 16
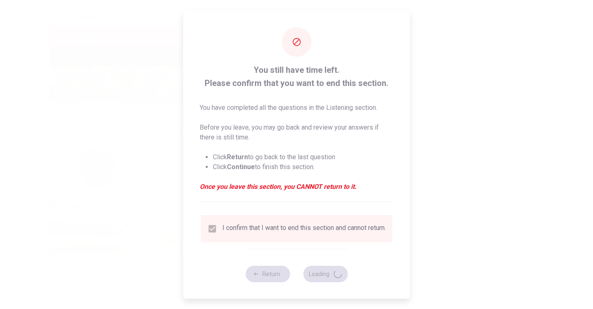
type input "81"
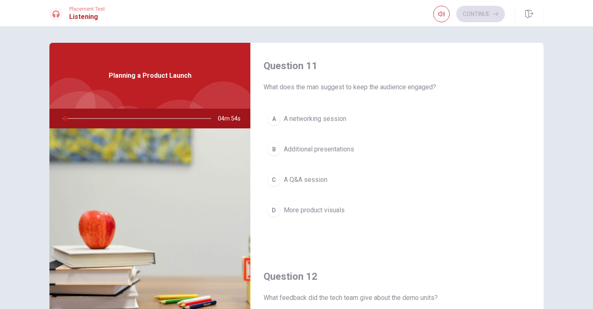
drag, startPoint x: 323, startPoint y: 88, endPoint x: 357, endPoint y: 91, distance: 34.6
click at [357, 91] on span "What does the man suggest to keep the audience engaged?" at bounding box center [396, 87] width 267 height 10
drag, startPoint x: 337, startPoint y: 85, endPoint x: 377, endPoint y: 91, distance: 40.4
click at [377, 91] on span "What does the man suggest to keep the audience engaged?" at bounding box center [396, 87] width 267 height 10
drag, startPoint x: 373, startPoint y: 88, endPoint x: 396, endPoint y: 92, distance: 23.8
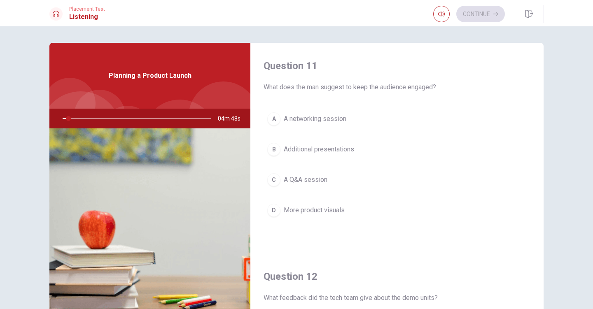
click at [396, 92] on div "Question 11 What does the man suggest to keep the audience engaged? A A network…" at bounding box center [396, 148] width 293 height 211
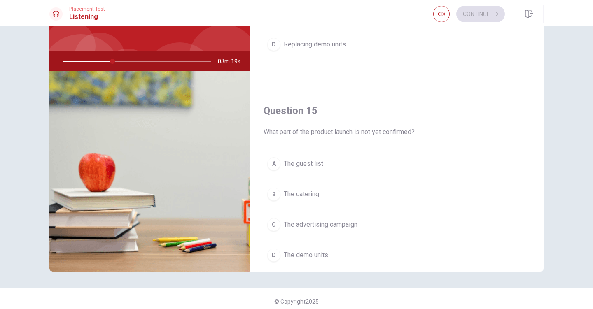
scroll to position [768, 0]
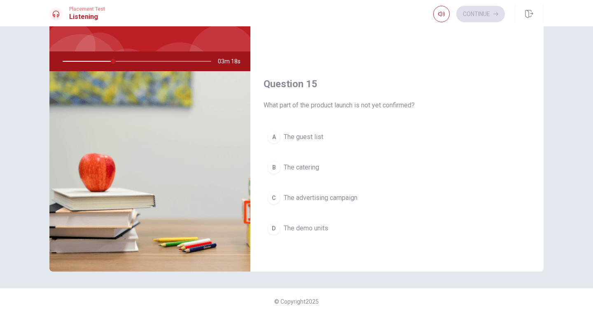
click at [300, 133] on span "The guest list" at bounding box center [304, 137] width 40 height 10
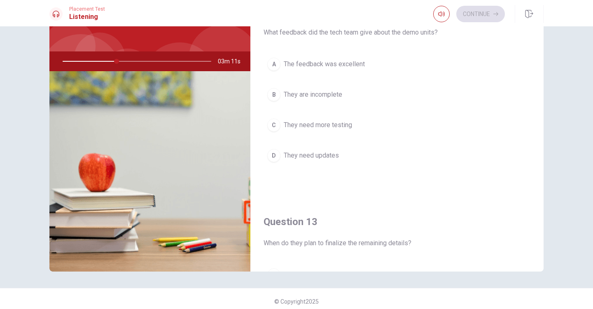
scroll to position [189, 0]
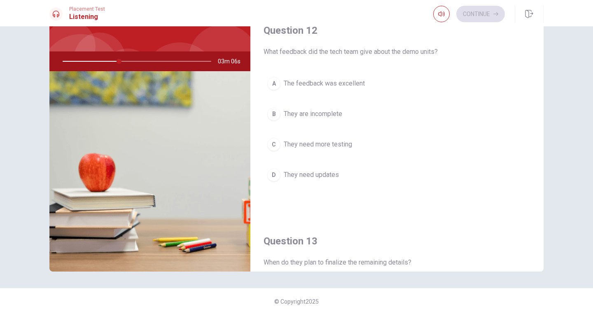
click at [338, 83] on span "The feedback was excellent" at bounding box center [324, 84] width 81 height 10
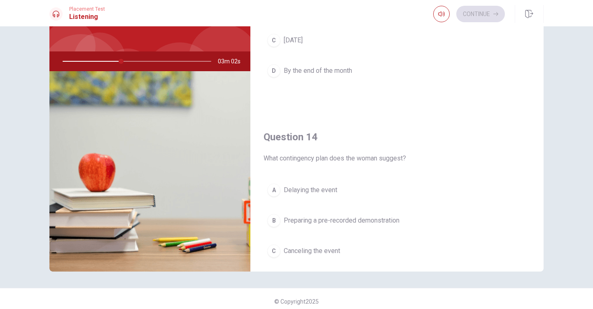
scroll to position [557, 0]
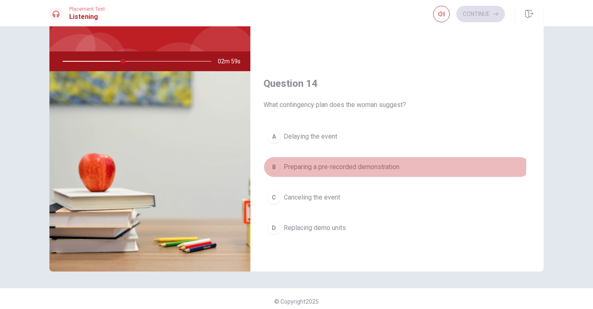
click at [354, 164] on span "Preparing a pre-recorded demonstration" at bounding box center [342, 167] width 116 height 10
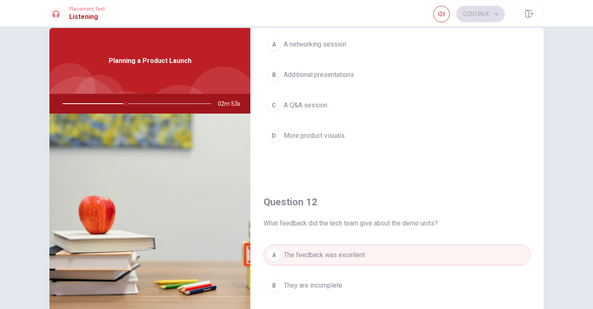
scroll to position [35, 0]
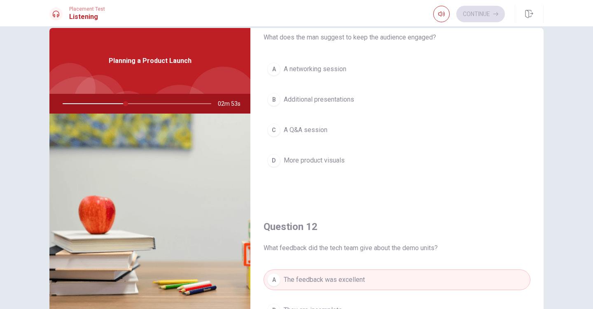
click at [303, 131] on span "A Q&A session" at bounding box center [306, 130] width 44 height 10
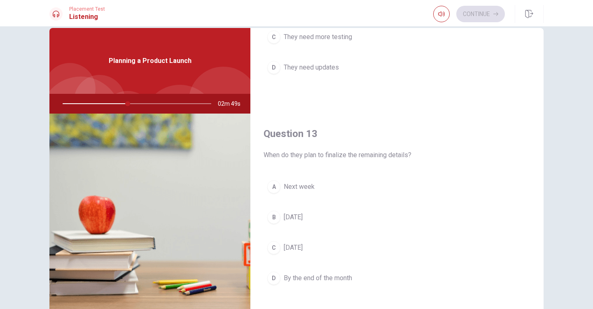
scroll to position [443, 0]
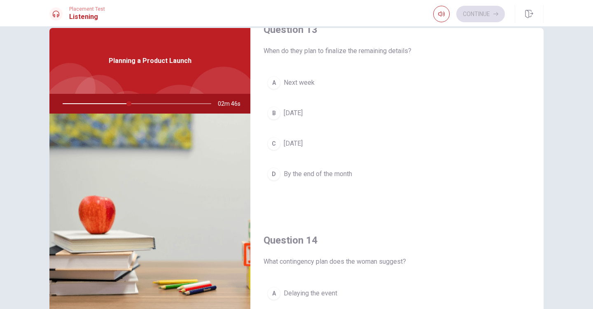
click at [299, 141] on span "[DATE]" at bounding box center [293, 144] width 19 height 10
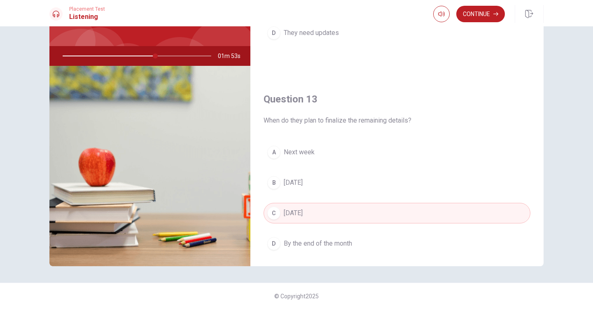
scroll to position [331, 0]
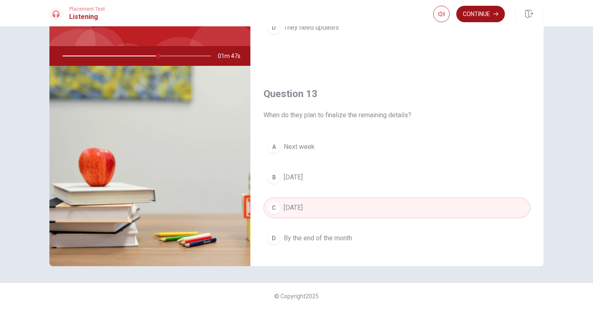
click at [482, 11] on button "Continue" at bounding box center [480, 14] width 49 height 16
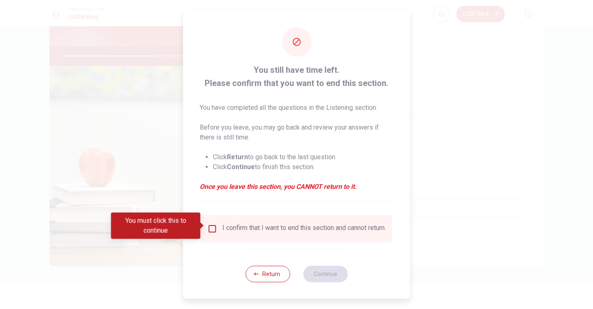
click at [318, 226] on div "I confirm that I want to end this section and cannot return." at bounding box center [303, 229] width 163 height 10
click at [210, 225] on input "You must click this to continue" at bounding box center [212, 229] width 10 height 10
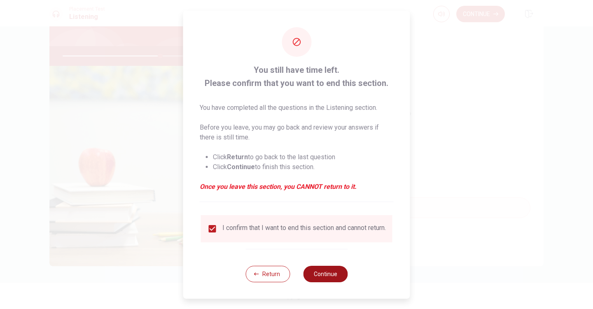
click at [339, 278] on button "Continue" at bounding box center [325, 274] width 44 height 16
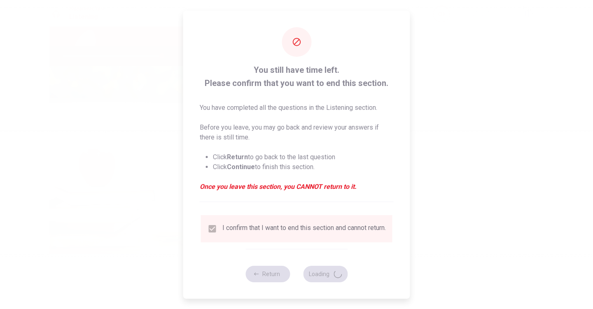
type input "67"
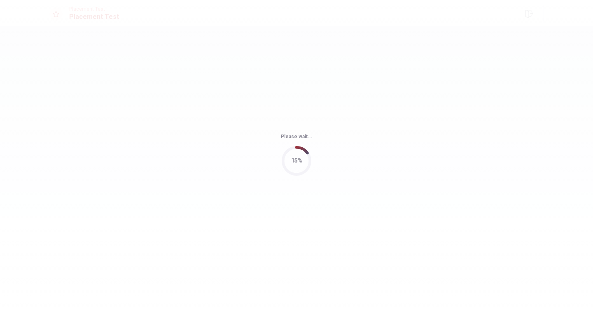
scroll to position [0, 0]
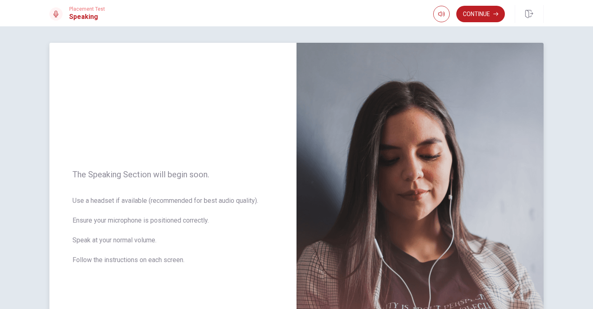
drag, startPoint x: 197, startPoint y: 210, endPoint x: 194, endPoint y: 224, distance: 14.6
click at [194, 224] on span "Use a headset if available (recommended for best audio quality). Ensure your mi…" at bounding box center [172, 235] width 201 height 79
click at [193, 224] on span "Use a headset if available (recommended for best audio quality). Ensure your mi…" at bounding box center [172, 235] width 201 height 79
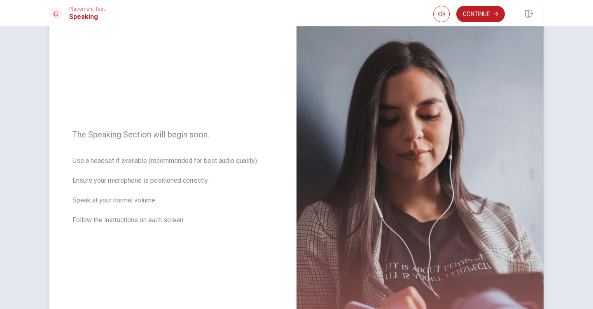
scroll to position [135, 0]
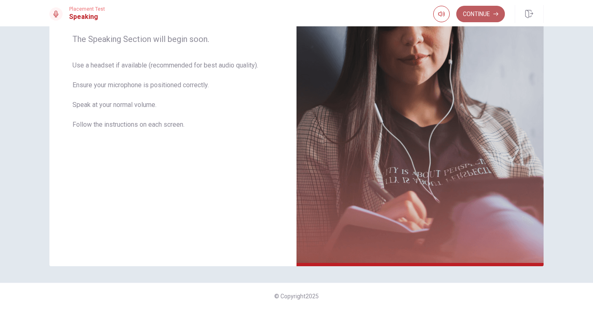
click at [480, 20] on button "Continue" at bounding box center [480, 14] width 49 height 16
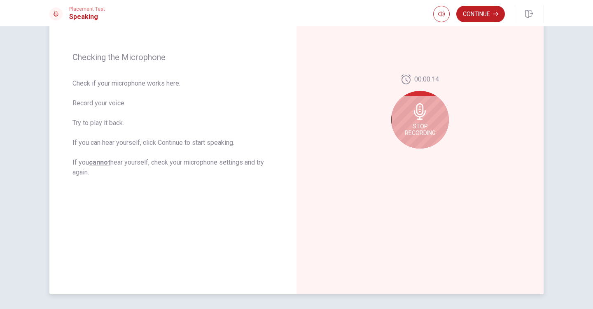
scroll to position [102, 0]
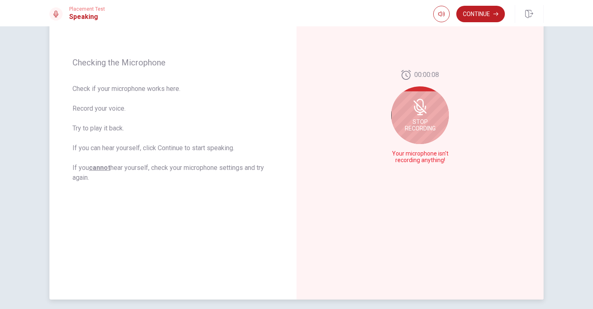
click at [413, 122] on span "Stop Recording" at bounding box center [420, 125] width 31 height 13
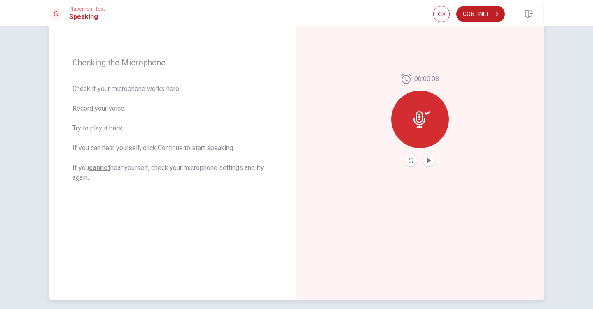
click at [417, 123] on icon at bounding box center [421, 119] width 16 height 16
click at [410, 160] on icon "Record Again" at bounding box center [410, 160] width 5 height 5
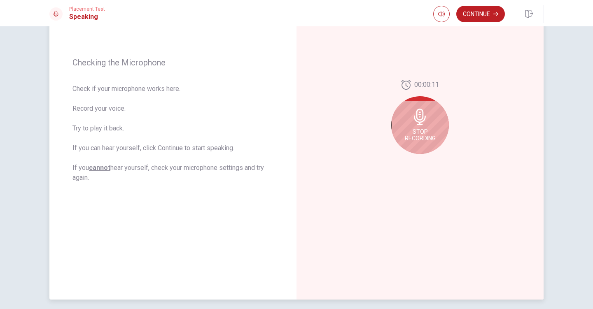
click at [434, 133] on div "Stop Recording" at bounding box center [420, 125] width 58 height 58
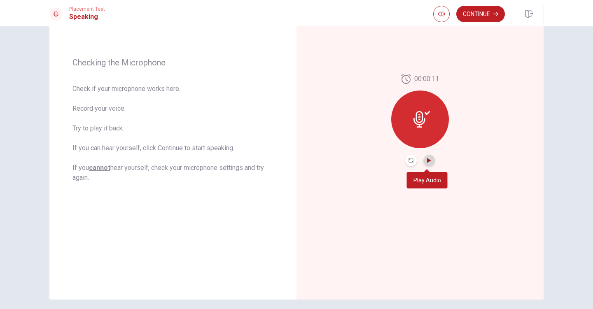
click at [427, 160] on icon "Play Audio" at bounding box center [429, 160] width 4 height 5
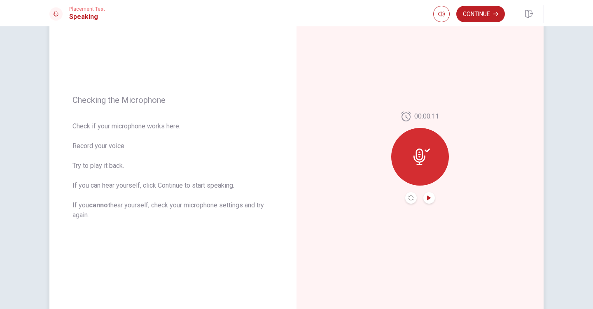
scroll to position [47, 0]
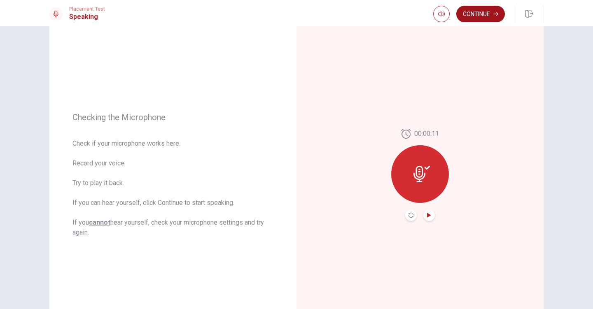
click at [480, 18] on button "Continue" at bounding box center [480, 14] width 49 height 16
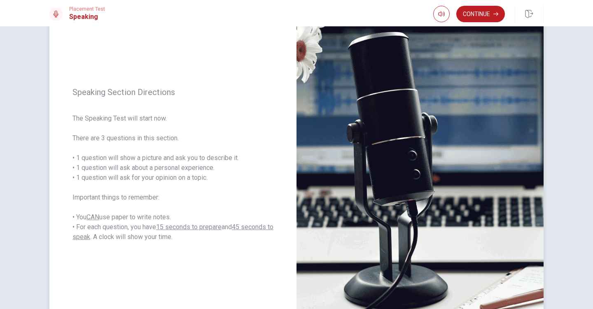
scroll to position [73, 0]
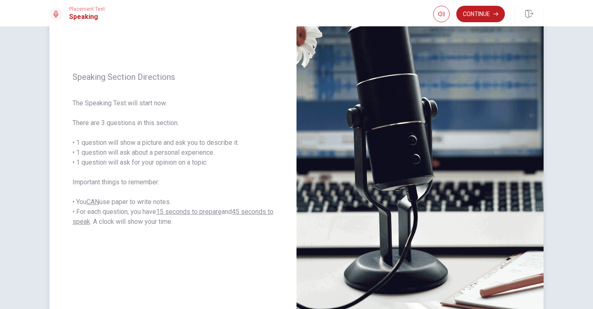
drag, startPoint x: 221, startPoint y: 145, endPoint x: 207, endPoint y: 157, distance: 18.1
click at [207, 157] on span "The Speaking Test will start now. There are 3 questions in this section. • 1 qu…" at bounding box center [172, 162] width 201 height 128
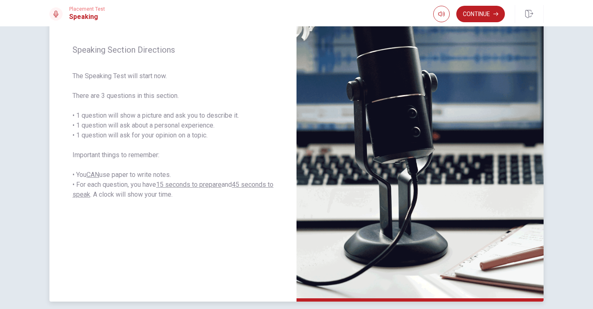
scroll to position [72, 0]
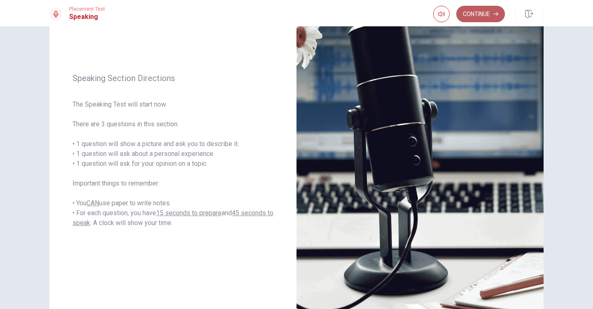
click at [474, 19] on button "Continue" at bounding box center [480, 14] width 49 height 16
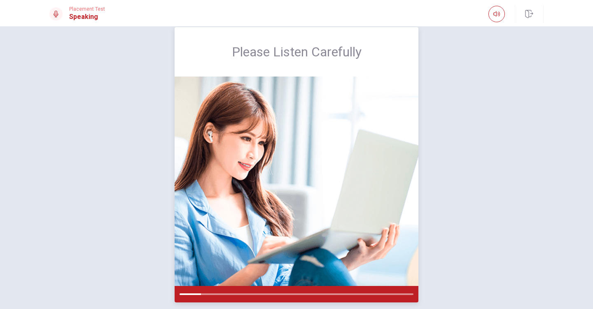
scroll to position [26, 0]
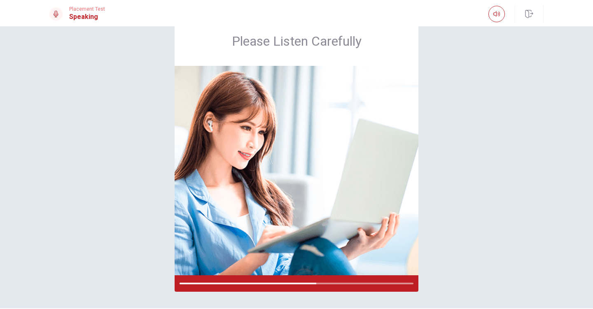
click at [422, 60] on div "Please Listen Carefully" at bounding box center [296, 153] width 520 height 275
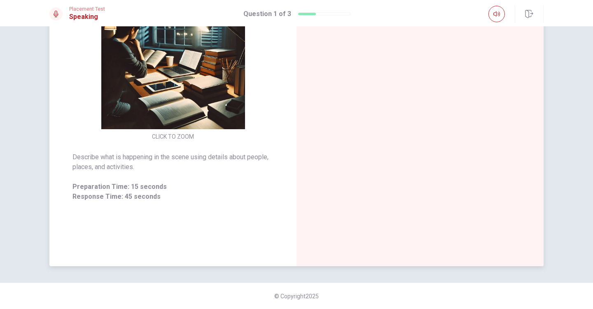
scroll to position [0, 0]
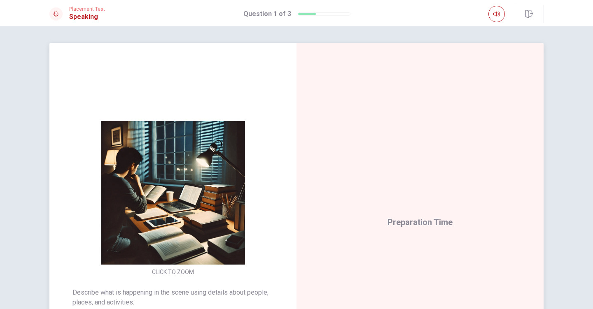
click at [184, 166] on img at bounding box center [173, 193] width 158 height 144
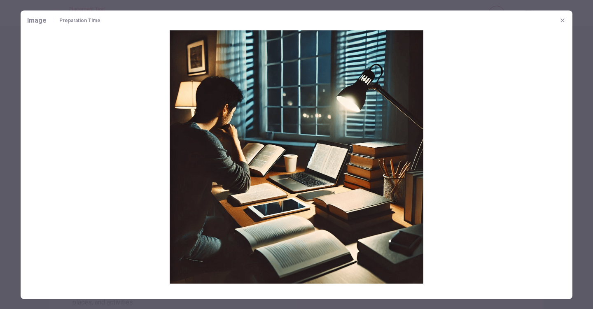
click at [11, 130] on div at bounding box center [296, 154] width 593 height 309
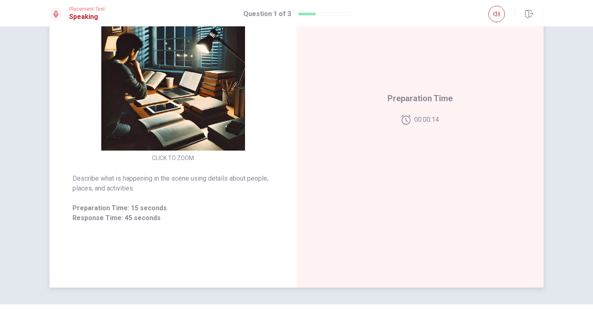
scroll to position [90, 0]
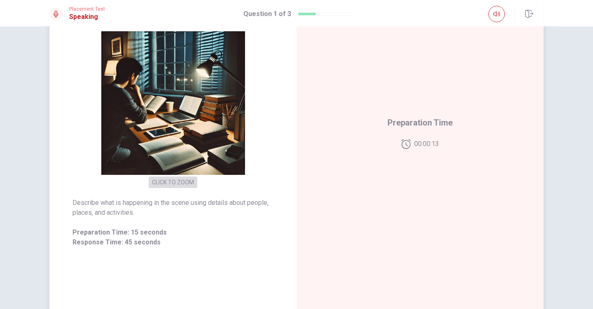
click at [180, 184] on button "CLICK TO ZOOM" at bounding box center [173, 183] width 49 height 12
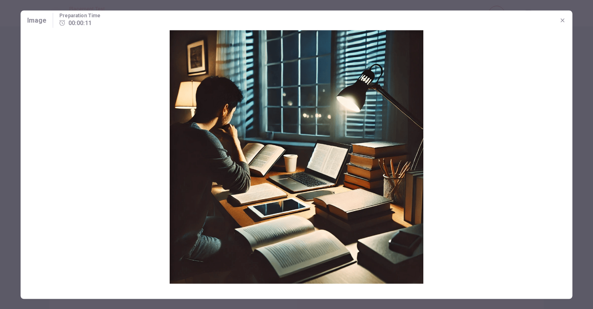
drag, startPoint x: 24, startPoint y: 139, endPoint x: 12, endPoint y: 140, distance: 12.0
click at [24, 139] on img at bounding box center [297, 157] width 552 height 254
click at [12, 140] on div at bounding box center [296, 154] width 593 height 309
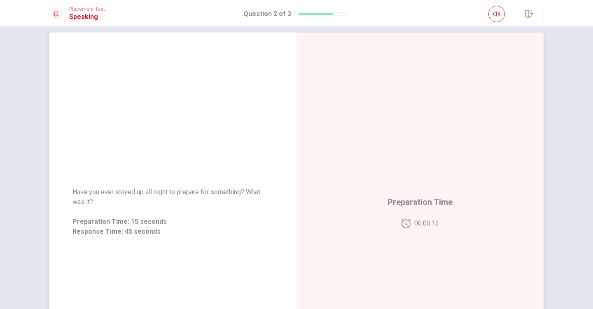
scroll to position [0, 0]
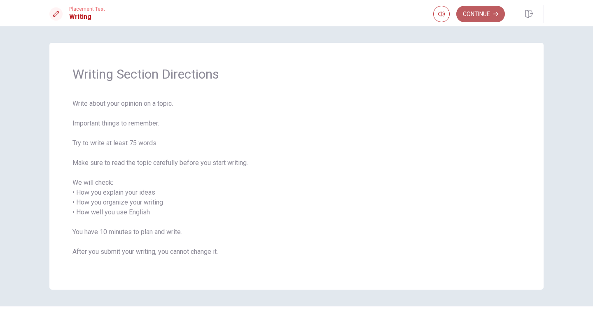
click at [477, 20] on button "Continue" at bounding box center [480, 14] width 49 height 16
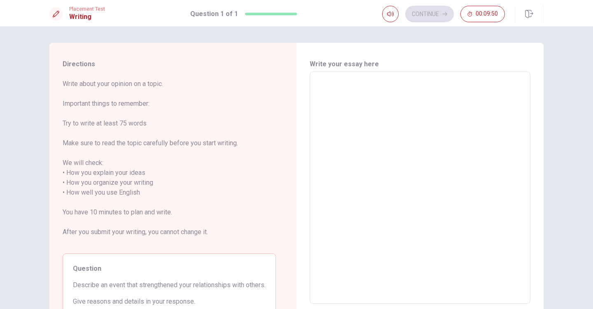
drag, startPoint x: 118, startPoint y: 184, endPoint x: 121, endPoint y: 193, distance: 9.4
click at [121, 193] on span "Write about your opinion on a topic. Important things to remember: Try to write…" at bounding box center [169, 163] width 213 height 168
click at [120, 193] on span "Write about your opinion on a topic. Important things to remember: Try to write…" at bounding box center [169, 163] width 213 height 168
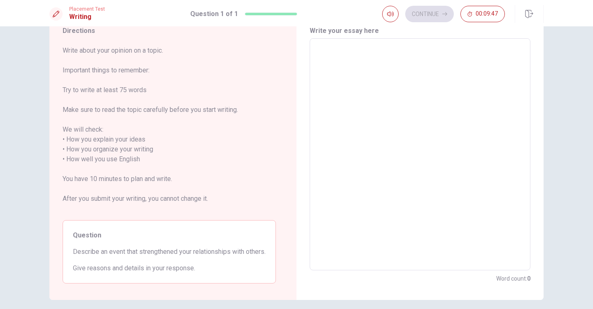
drag, startPoint x: 121, startPoint y: 159, endPoint x: 128, endPoint y: 165, distance: 9.1
click at [128, 165] on span "Write about your opinion on a topic. Important things to remember: Try to write…" at bounding box center [169, 130] width 213 height 168
drag, startPoint x: 120, startPoint y: 141, endPoint x: 137, endPoint y: 173, distance: 36.4
click at [137, 173] on span "Write about your opinion on a topic. Important things to remember: Try to write…" at bounding box center [169, 130] width 213 height 168
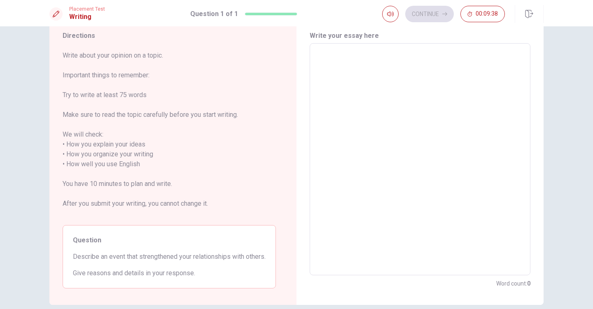
scroll to position [39, 0]
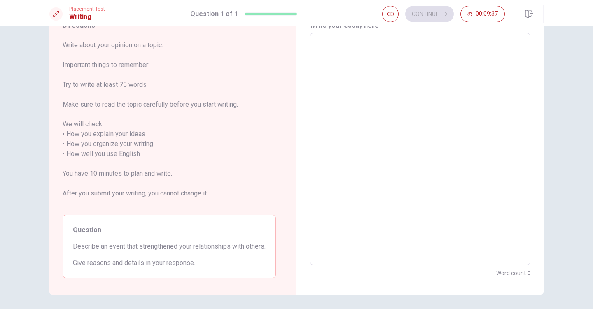
click at [336, 62] on textarea at bounding box center [419, 149] width 209 height 219
type textarea "W"
type textarea "x"
type textarea "Wh"
type textarea "x"
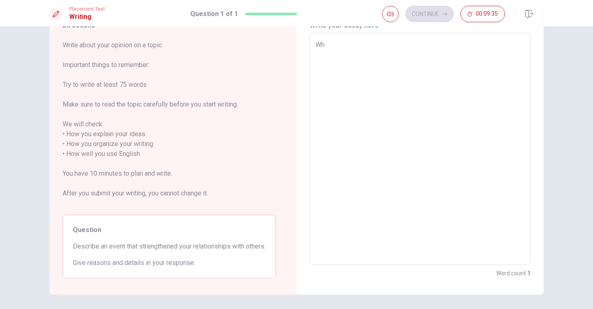
type textarea "Whe"
type textarea "x"
type textarea "When"
type textarea "x"
type textarea "When"
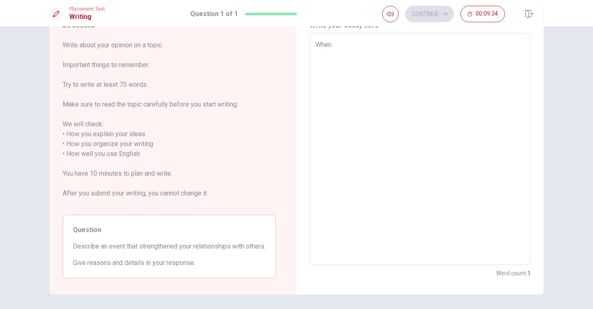
type textarea "x"
type textarea "When I"
type textarea "x"
type textarea "When I"
type textarea "x"
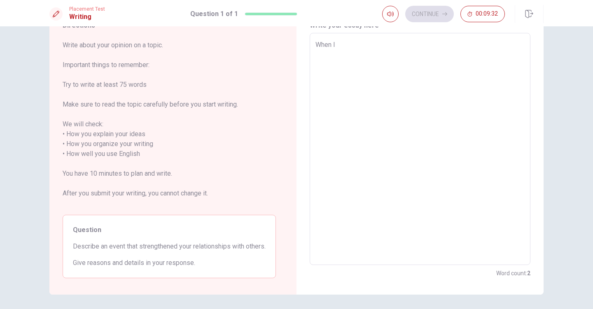
type textarea "When I w"
type textarea "x"
type textarea "When I wa"
type textarea "x"
type textarea "When I was"
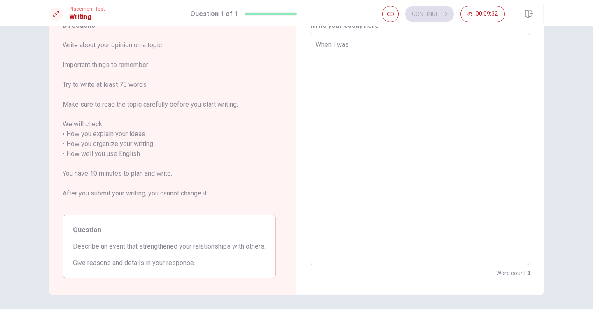
type textarea "x"
type textarea "When I was"
type textarea "x"
type textarea "When I was s"
type textarea "x"
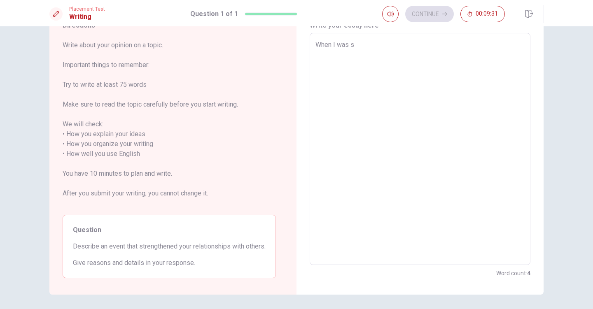
type textarea "When I was su"
type textarea "x"
type textarea "When I was s"
type textarea "x"
type textarea "When I was se"
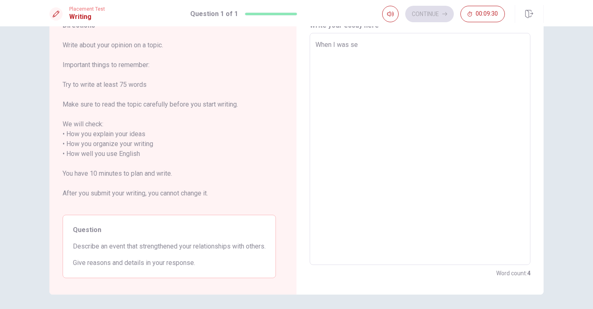
type textarea "x"
type textarea "When I was ser"
type textarea "x"
type textarea "When I was serv"
type textarea "x"
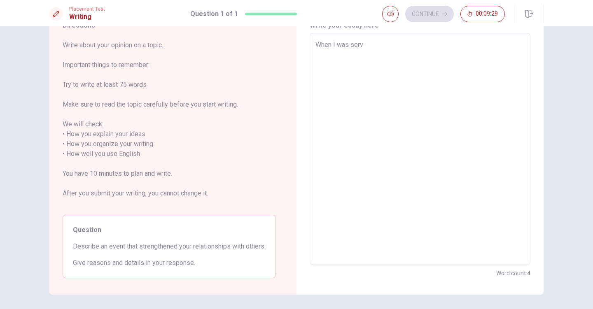
type textarea "When I was servi"
type textarea "x"
type textarea "When I was [PERSON_NAME]"
type textarea "x"
type textarea "When I was serving"
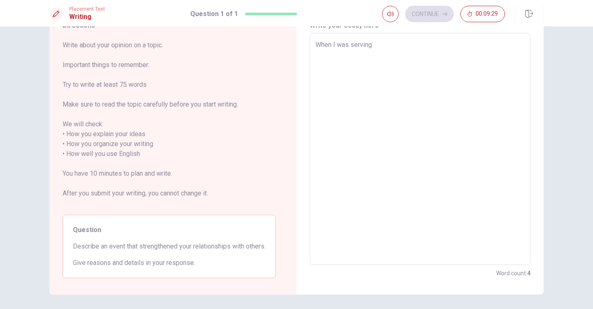
type textarea "x"
type textarea "When I was serving"
type textarea "x"
type textarea "When I was serving f"
type textarea "x"
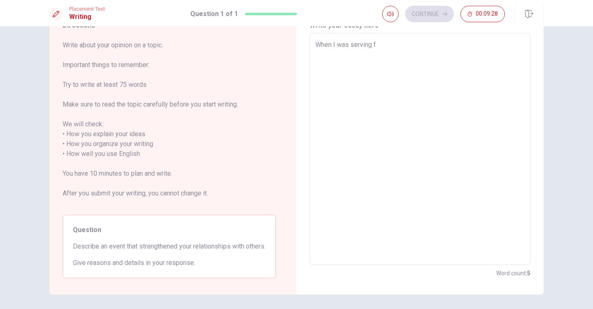
type textarea "When I was serving fo"
type textarea "x"
type textarea "When I was serving for"
type textarea "x"
type textarea "When I was serving fo"
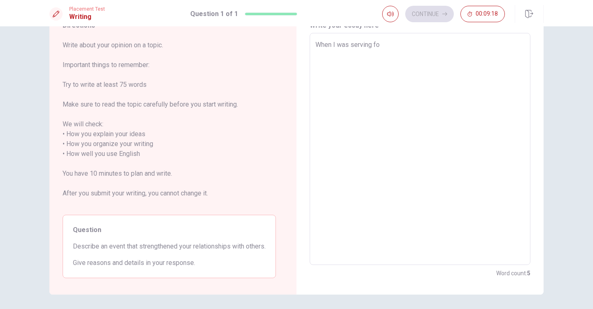
type textarea "x"
type textarea "When I was serving f"
type textarea "x"
type textarea "When I was serving"
type textarea "x"
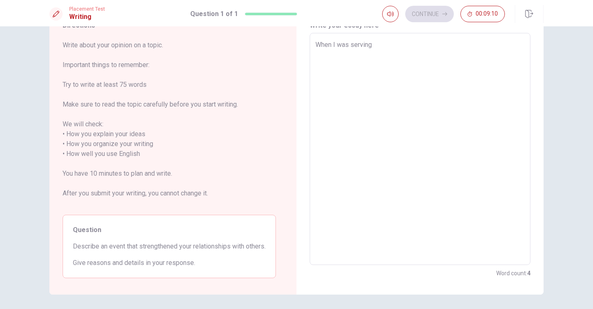
type textarea "When I was serving i"
type textarea "x"
type textarea "When I was serving in"
type textarea "x"
type textarea "When I was serving in"
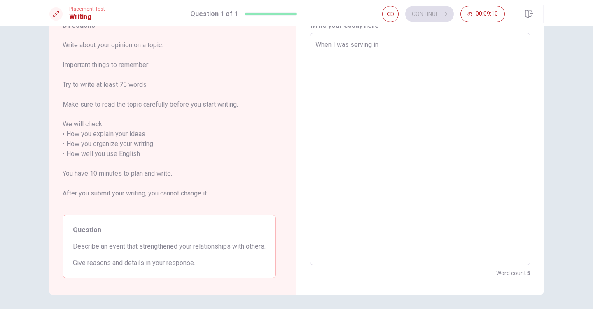
type textarea "x"
type textarea "When I was serving in t"
type textarea "x"
type textarea "When I was serving in th"
type textarea "x"
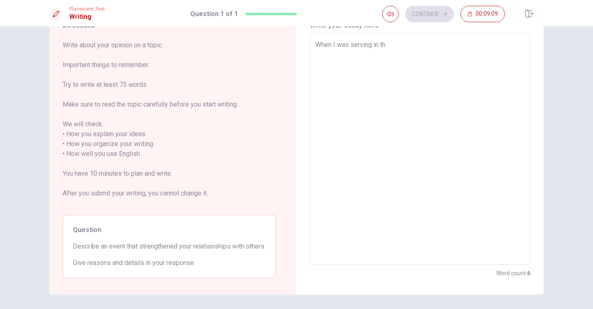
type textarea "When I was serving in thr"
type textarea "x"
type textarea "When I was serving in thr"
type textarea "x"
type textarea "When I was serving in thr"
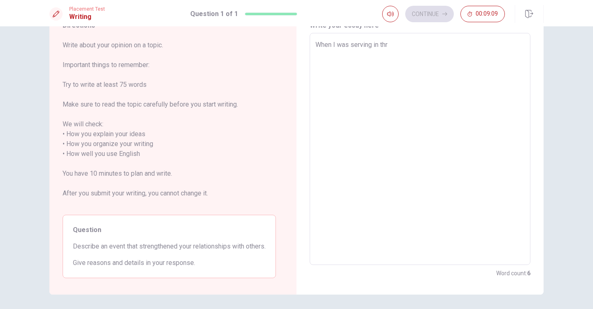
type textarea "x"
type textarea "When I was serving in th"
type textarea "x"
type textarea "When I was serving in the"
type textarea "x"
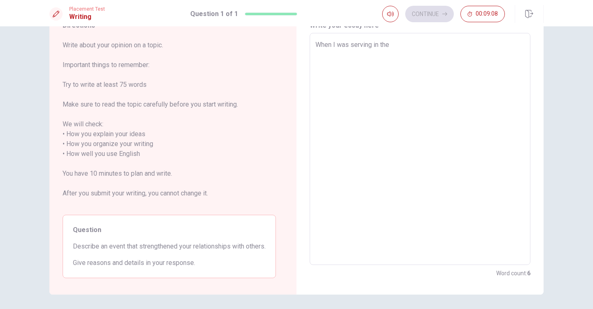
type textarea "When I was serving in the"
type textarea "x"
type textarea "When I was serving in the a"
type textarea "x"
type textarea "When I was serving in the ar"
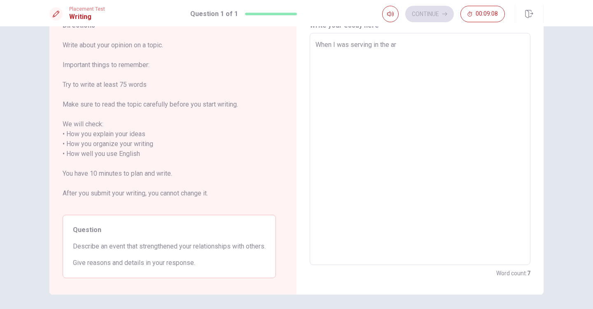
type textarea "x"
type textarea "When I was serving in the arm"
type textarea "x"
type textarea "When I was serving in the army"
type textarea "x"
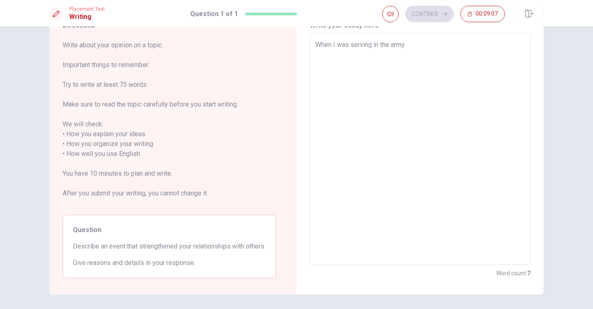
type textarea "When I was serving in the army"
type textarea "x"
type textarea "When I was serving in the army i"
type textarea "x"
type textarea "When I was serving in the army in"
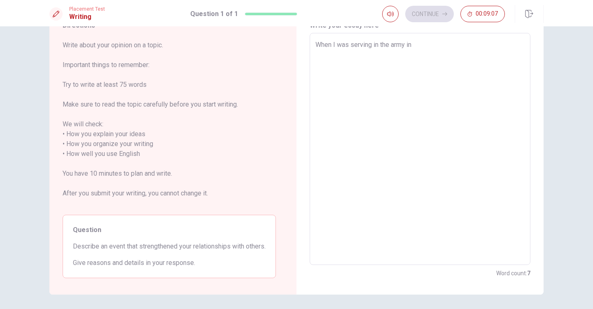
type textarea "x"
type textarea "When I was serving in the army in"
type textarea "x"
type textarea "When I was serving in the army in m"
type textarea "x"
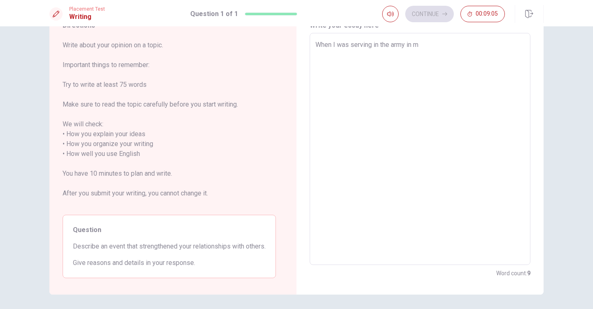
type textarea "When I was serving in the army in mu"
type textarea "x"
type textarea "When I was serving in the army in m"
type textarea "x"
type textarea "When I was serving in the army in my"
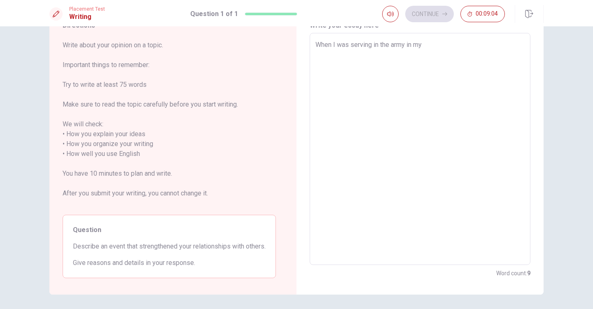
type textarea "x"
type textarea "When I was serving in the army in my"
type textarea "x"
type textarea "When I was serving in the army in my c"
type textarea "x"
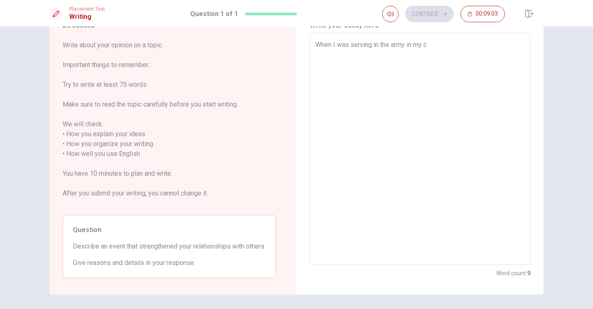
type textarea "When I was serving in the army in my co"
type textarea "x"
type textarea "When I was serving in the army in my cou"
type textarea "x"
type textarea "When I was serving in the army in my coun"
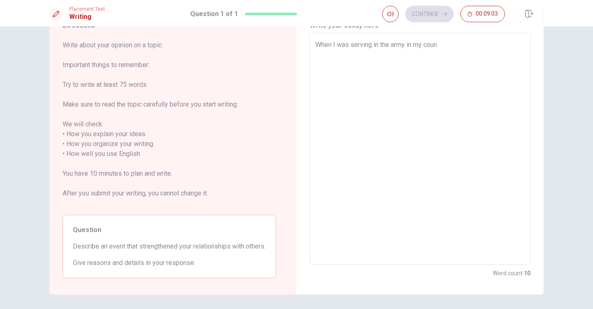
type textarea "x"
type textarea "When I was serving in the army in my count"
type textarea "x"
type textarea "When I was serving in the army in my countr"
type textarea "x"
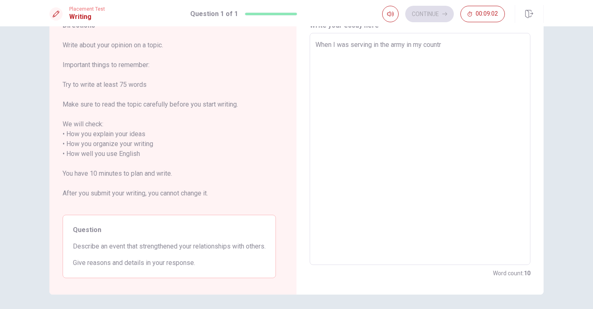
type textarea "When I was serving in the army in my country"
type textarea "x"
type textarea "When I was serving in the army in my country,"
type textarea "x"
type textarea "When I was serving in the army in my country,n"
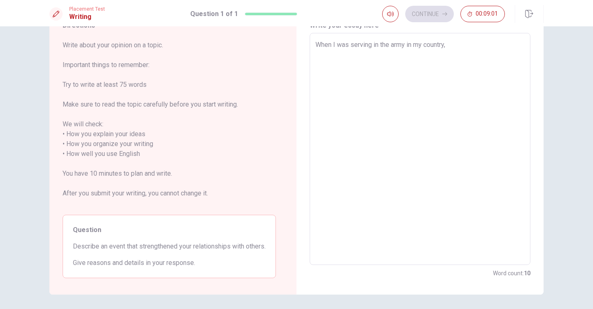
type textarea "x"
type textarea "When I was serving in the army in my country,n"
type textarea "x"
type textarea "When I was serving in the army in my country,n"
type textarea "x"
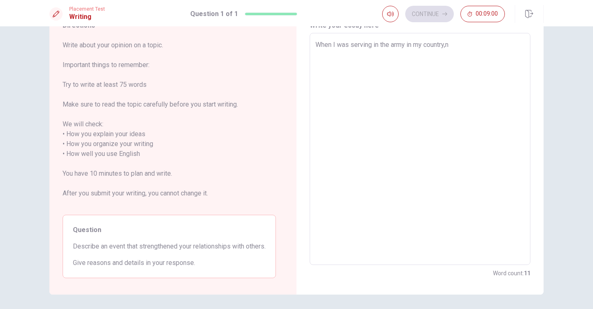
type textarea "When I was serving in the army in my country,n="
type textarea "x"
type textarea "When I was serving in the army in my country,n"
type textarea "x"
type textarea "When I was serving in the army in my country,"
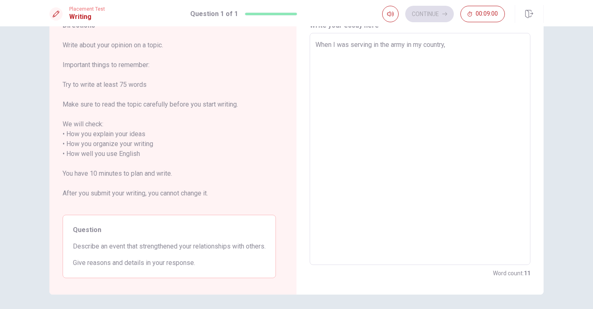
type textarea "x"
type textarea "When I was serving in the army in my country,"
type textarea "x"
type textarea "When I was serving in the army in my country, I"
type textarea "x"
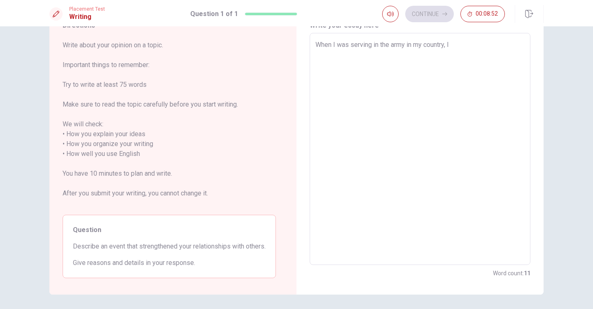
type textarea "When I was serving in the army in my country, I'"
type textarea "x"
type textarea "When I was serving in the army in my country, I'v"
type textarea "x"
type textarea "When I was serving in the army in my country, I've"
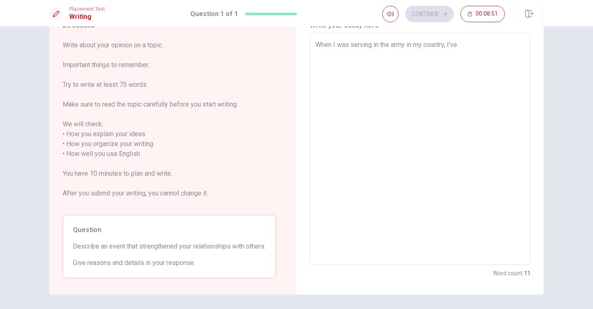
type textarea "x"
type textarea "When I was serving in the army in my country, I've"
type textarea "x"
type textarea "When I was serving in the army in my country, I've"
type textarea "x"
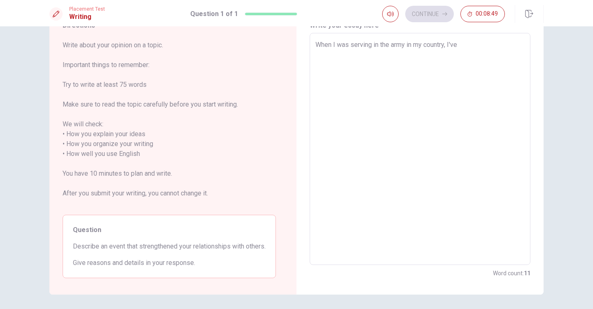
type textarea "When I was serving in the army in my country, I'v"
type textarea "x"
type textarea "When I was serving in the army in my country, I'"
type textarea "x"
type textarea "When I was serving in the army in my country, I'v"
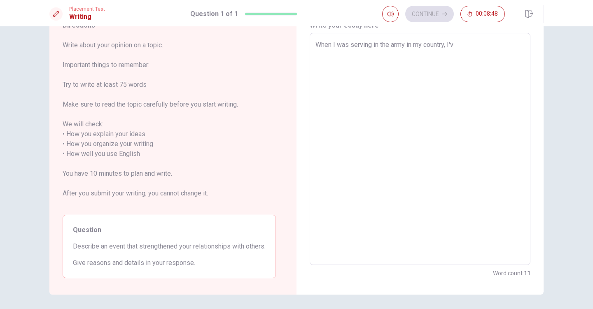
type textarea "x"
type textarea "When I was serving in the army in my country, I've"
type textarea "x"
type textarea "When I was serving in the army in my country, I've"
type textarea "x"
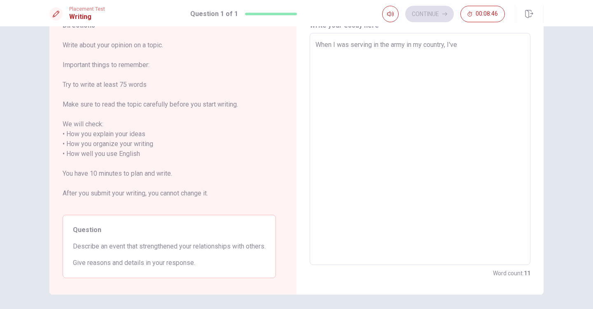
type textarea "When I was serving in the army in my country, I've e"
type textarea "x"
type textarea "When I was serving in the army in my country, I've ex"
type textarea "x"
type textarea "When I was serving in the army in my country, I've exp"
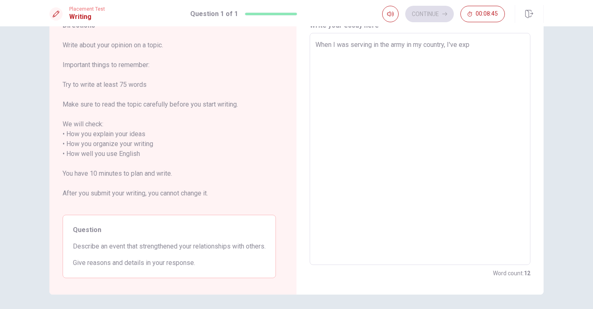
type textarea "x"
type textarea "When I was serving in the army in my country, I've expr"
type textarea "x"
type textarea "When I was serving in the army in my country, I've exp"
type textarea "x"
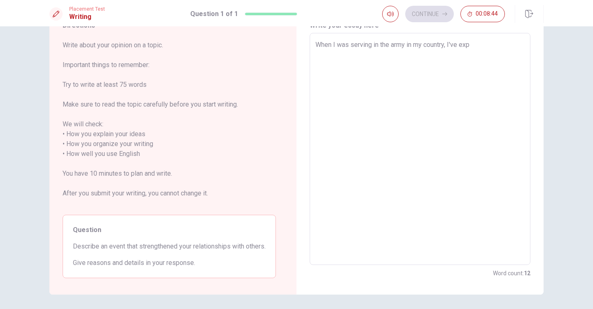
type textarea "When I was serving in the army in my country, I've expe"
type textarea "x"
type textarea "When I was serving in the army in my country, I've exp"
type textarea "x"
type textarea "When I was serving in the army in my country, I've ex"
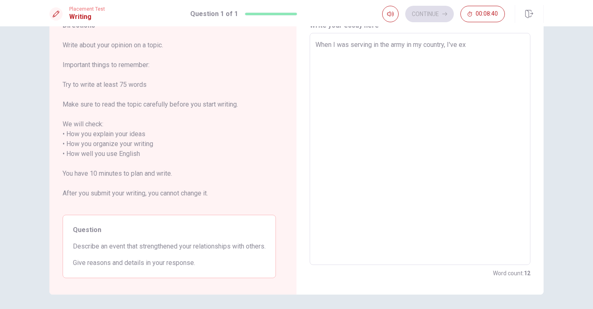
type textarea "x"
type textarea "When I was serving in the army in my country, I've e"
type textarea "x"
type textarea "When I was serving in the army in my country, I've"
type textarea "x"
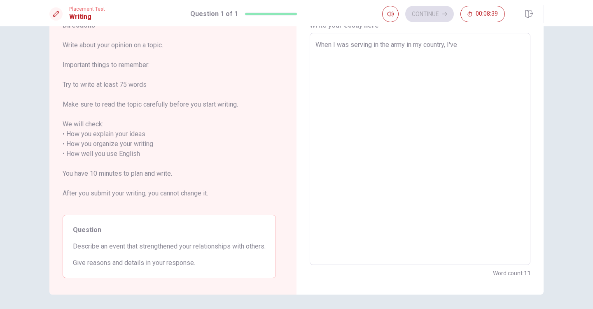
type textarea "When I was serving in the army in my country, I've"
type textarea "x"
type textarea "When I was serving in the army in my country, I'v"
type textarea "x"
type textarea "When I was serving in the army in my country, I'"
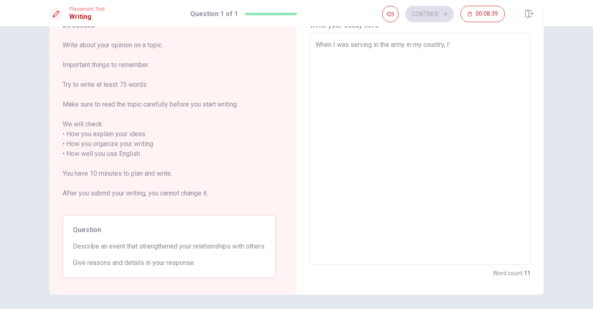
type textarea "x"
type textarea "When I was serving in the army in my country, I"
type textarea "x"
type textarea "When I was serving in the army in my country, I"
type textarea "x"
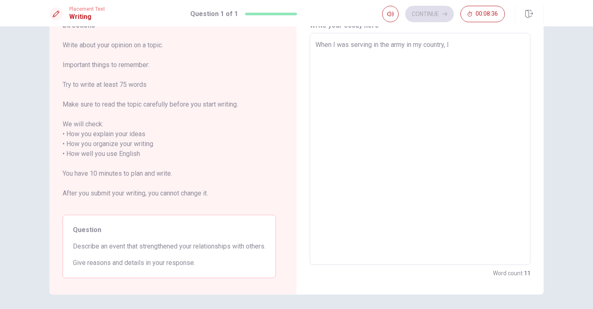
type textarea "When I was serving in the army in my country, I h"
type textarea "x"
type textarea "When I was serving in the army in my country, I ha"
type textarea "x"
type textarea "When I was serving in the army in my country, I had"
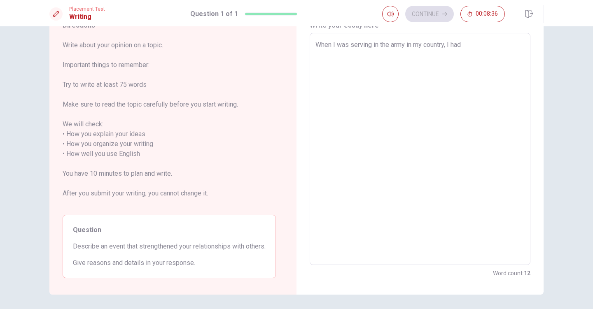
type textarea "x"
type textarea "When I was serving in the army in my country, I had"
type textarea "x"
type textarea "When I was serving in the army in my country, I had c"
type textarea "x"
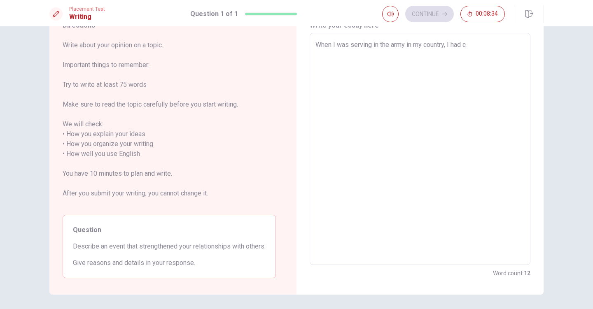
type textarea "When I was serving in the army in my country, I had co"
type textarea "x"
type textarea "When I was serving in the army in my country, I had c"
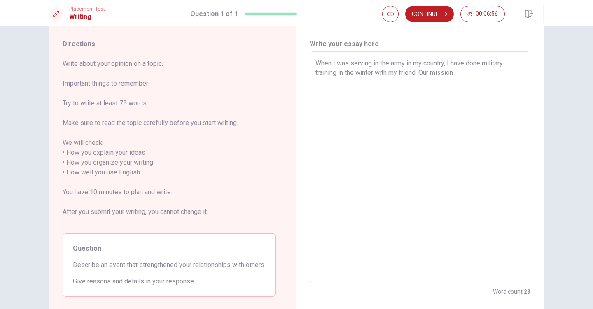
scroll to position [20, 0]
click at [418, 73] on textarea "When I was serving in the army in my country, I have done military training in …" at bounding box center [419, 168] width 209 height 219
click at [461, 73] on textarea "When I was serving in the army in my country, I have done military training in …" at bounding box center [419, 168] width 209 height 219
click at [416, 74] on textarea "When I was serving in the army in my country, I have done military training in …" at bounding box center [419, 168] width 209 height 219
click at [486, 78] on textarea "When I was serving in the army in my country, I have done military training in …" at bounding box center [419, 168] width 209 height 219
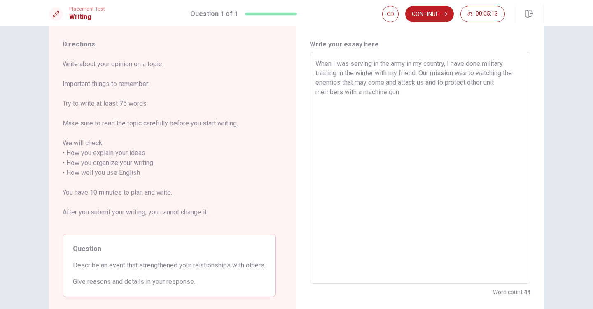
click at [359, 93] on textarea "When I was serving in the army in my country, I have done military training in …" at bounding box center [419, 168] width 209 height 219
click at [426, 95] on textarea "When I was serving in the army in my country, I have done military training in …" at bounding box center [419, 168] width 209 height 219
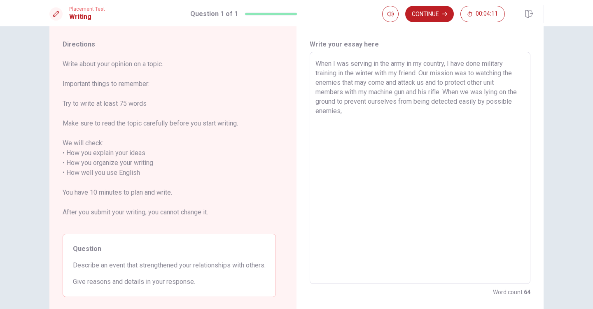
click at [484, 93] on textarea "When I was serving in the army in my country, I have done military training in …" at bounding box center [419, 168] width 209 height 219
click at [477, 115] on textarea "When I was serving in the army in my country, I have done military training in …" at bounding box center [419, 168] width 209 height 219
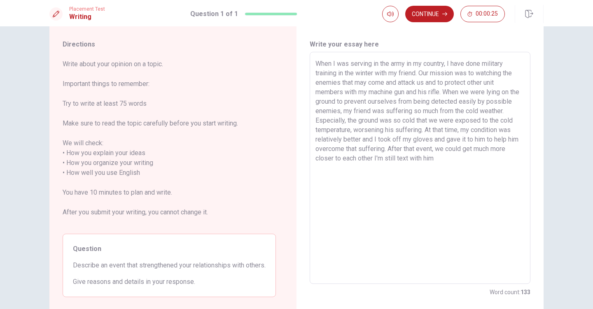
click at [418, 159] on textarea "When I was serving in the army in my country, I have done military training in …" at bounding box center [419, 168] width 209 height 219
click at [407, 159] on textarea "When I was serving in the army in my country, I have done military training in …" at bounding box center [419, 168] width 209 height 219
click at [463, 160] on textarea "When I was serving in the army in my country, I have done military training in …" at bounding box center [419, 168] width 209 height 219
click at [511, 161] on textarea "When I was serving in the army in my country, I have done military training in …" at bounding box center [419, 168] width 209 height 219
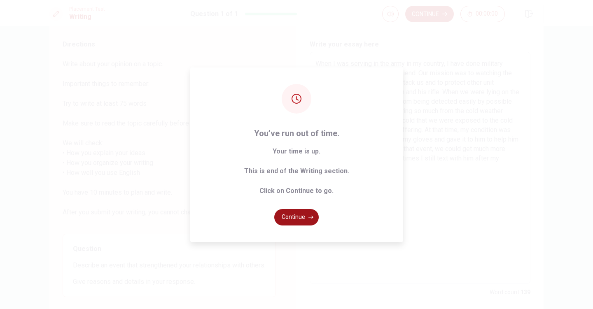
click at [301, 222] on button "Continue" at bounding box center [296, 217] width 44 height 16
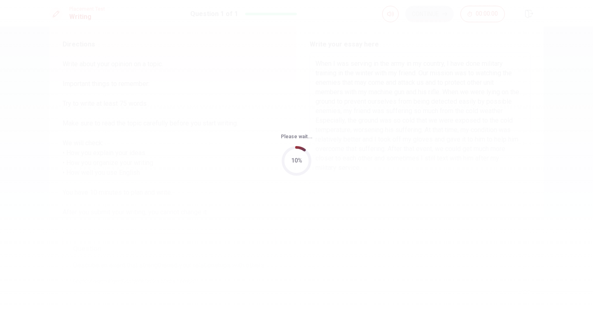
scroll to position [0, 0]
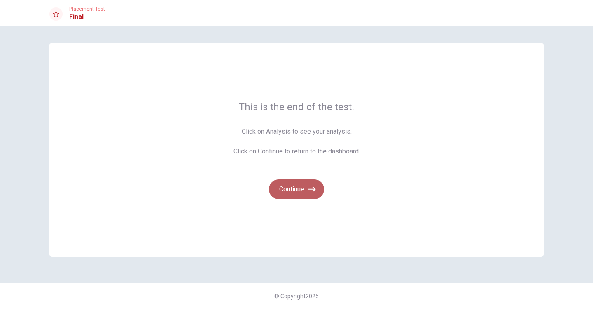
click at [301, 193] on button "Continue" at bounding box center [296, 189] width 55 height 20
